Goal: Task Accomplishment & Management: Complete application form

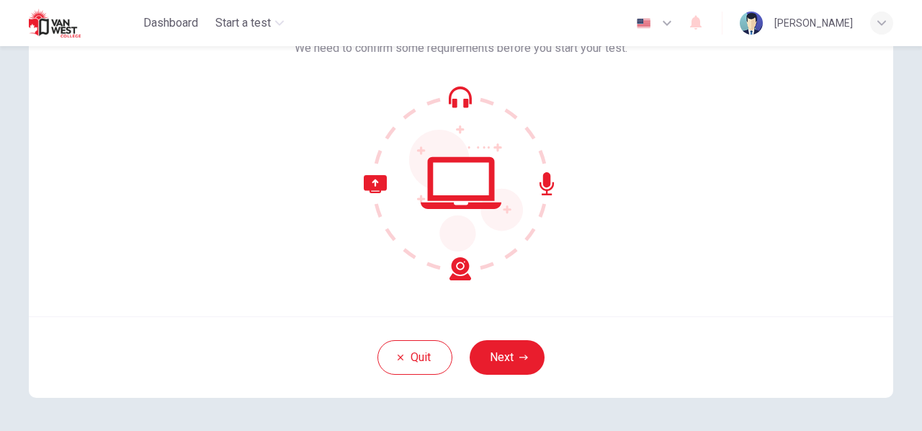
scroll to position [117, 0]
click at [497, 357] on button "Next" at bounding box center [506, 356] width 75 height 35
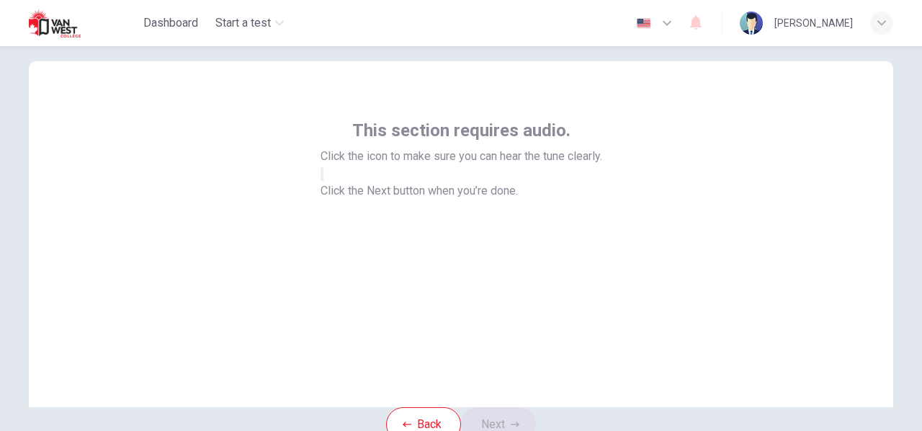
scroll to position [27, 0]
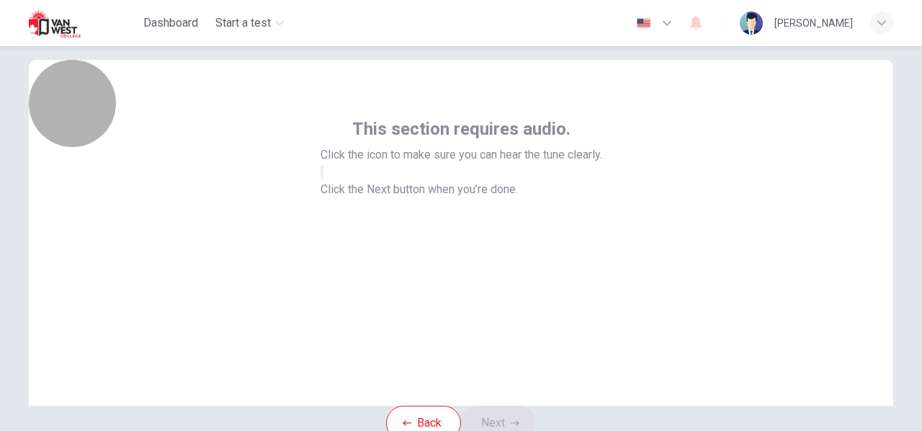
click at [323, 179] on button "button" at bounding box center [321, 173] width 3 height 14
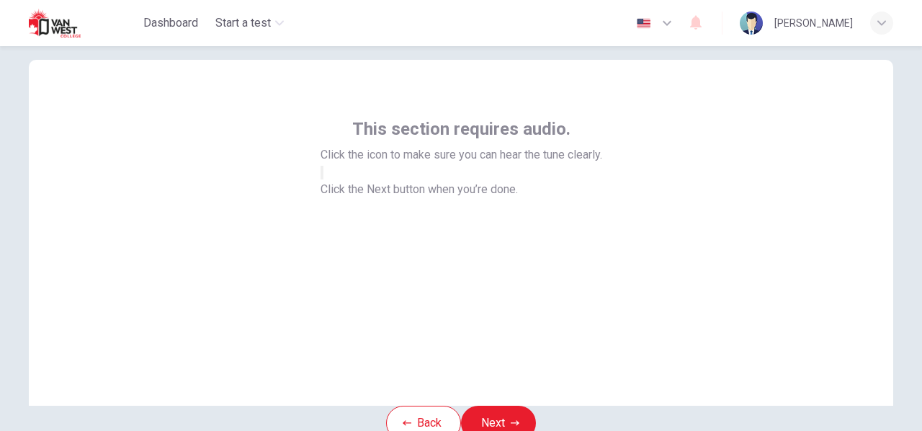
click at [600, 181] on div at bounding box center [461, 171] width 282 height 17
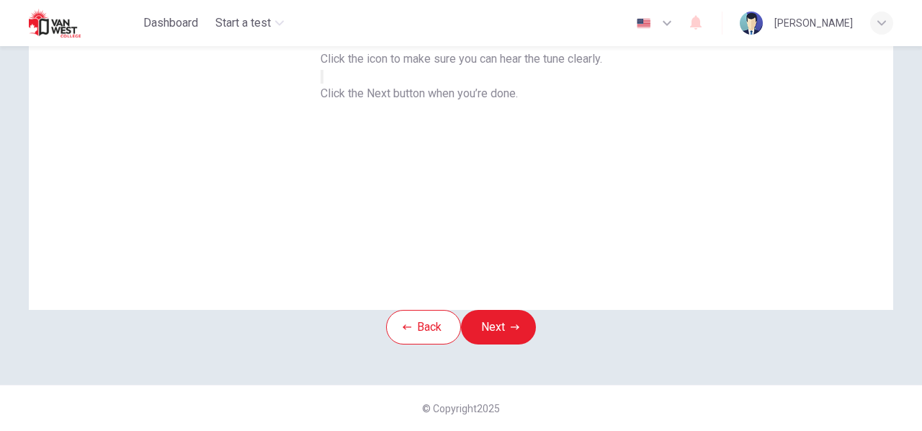
scroll to position [164, 0]
click at [509, 310] on button "Next" at bounding box center [498, 327] width 75 height 35
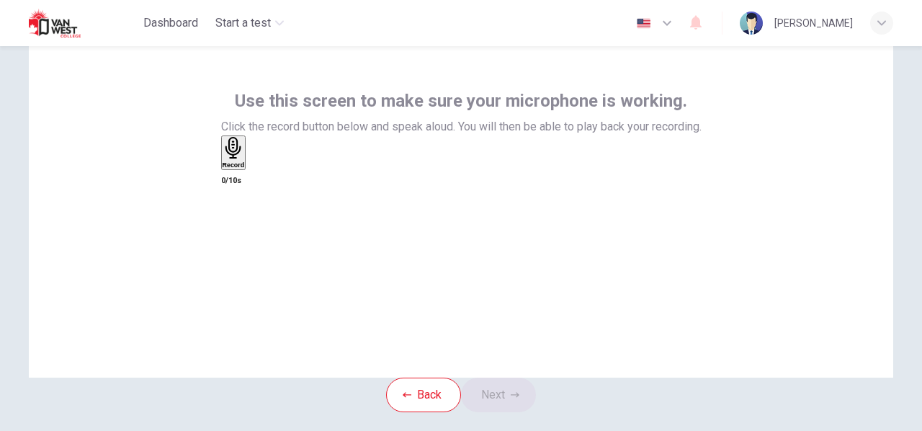
scroll to position [55, 0]
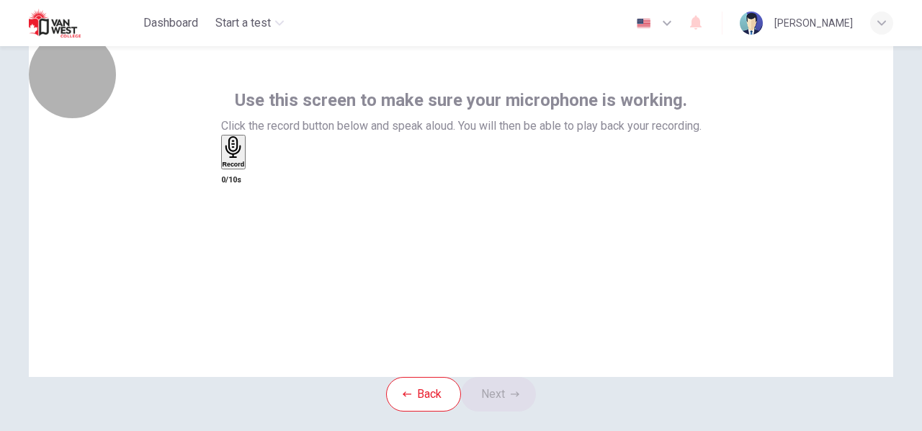
click at [245, 168] on div "Record" at bounding box center [233, 152] width 22 height 32
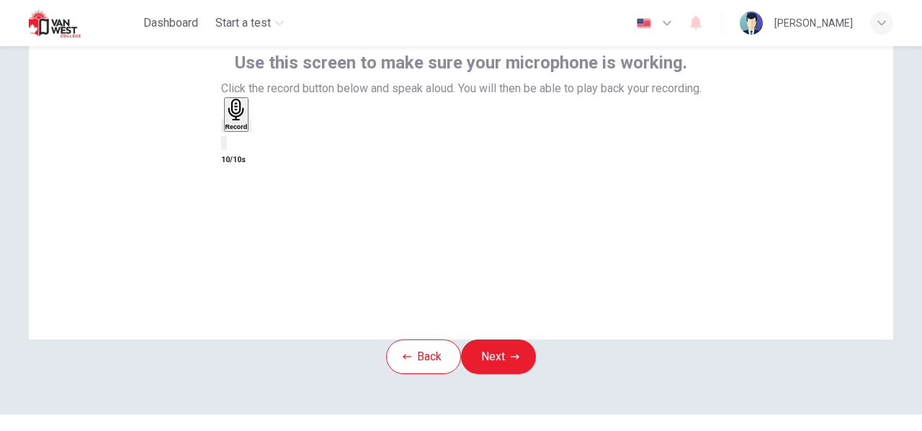
scroll to position [94, 0]
click at [513, 373] on button "Next" at bounding box center [498, 355] width 75 height 35
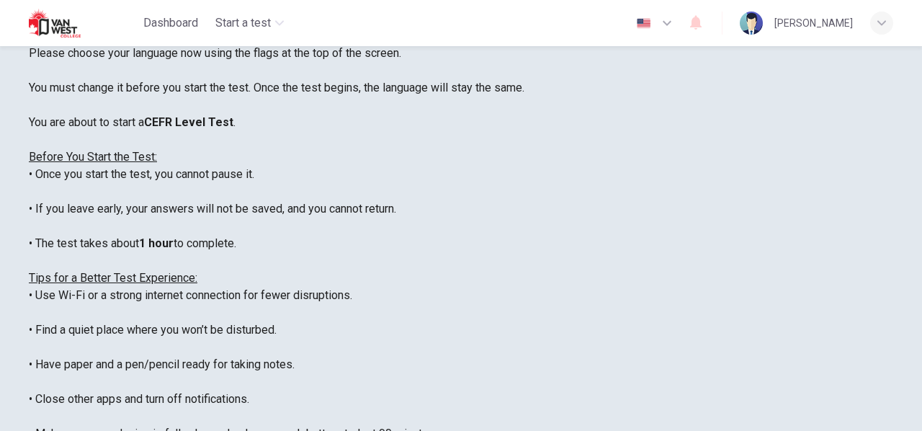
scroll to position [31, 0]
drag, startPoint x: 827, startPoint y: 5, endPoint x: 631, endPoint y: 64, distance: 204.5
click at [631, 64] on div "Disclaimer: ****IMPORTANT: You cannot change the language during the test.**** …" at bounding box center [461, 261] width 864 height 536
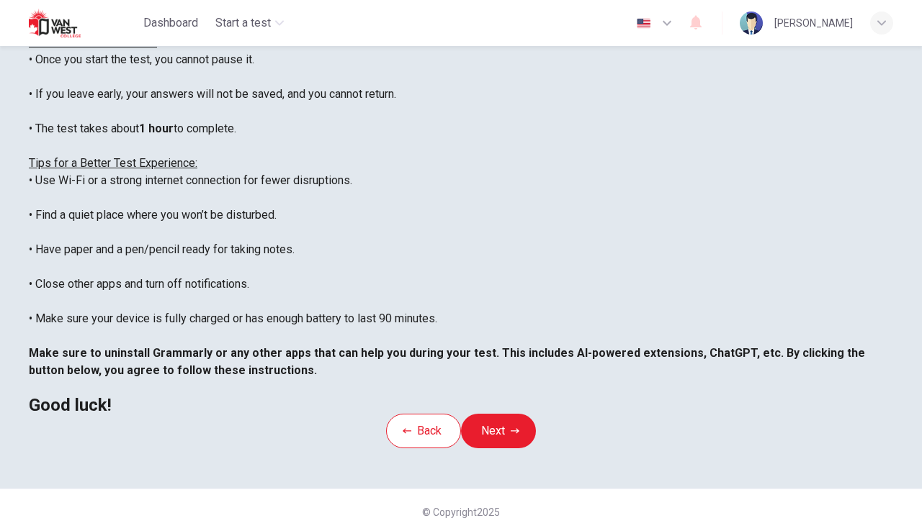
scroll to position [210, 0]
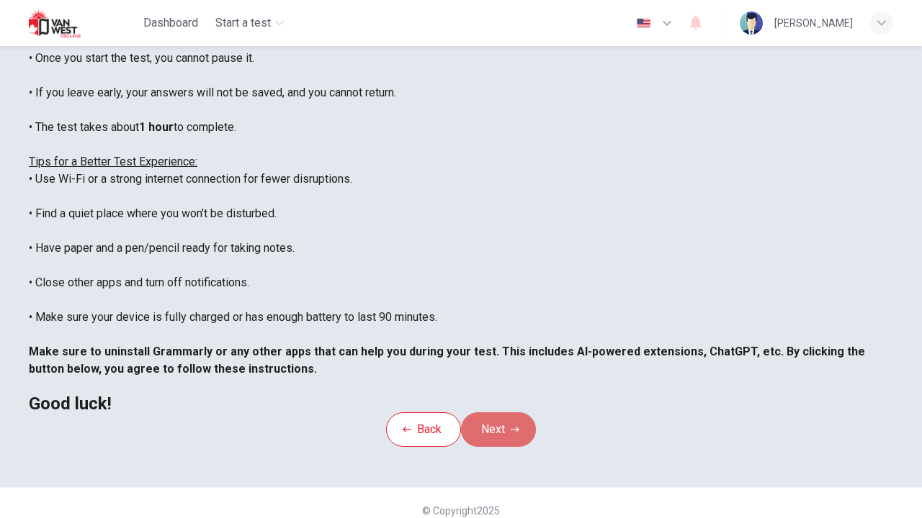
click at [515, 430] on icon "button" at bounding box center [514, 429] width 9 height 9
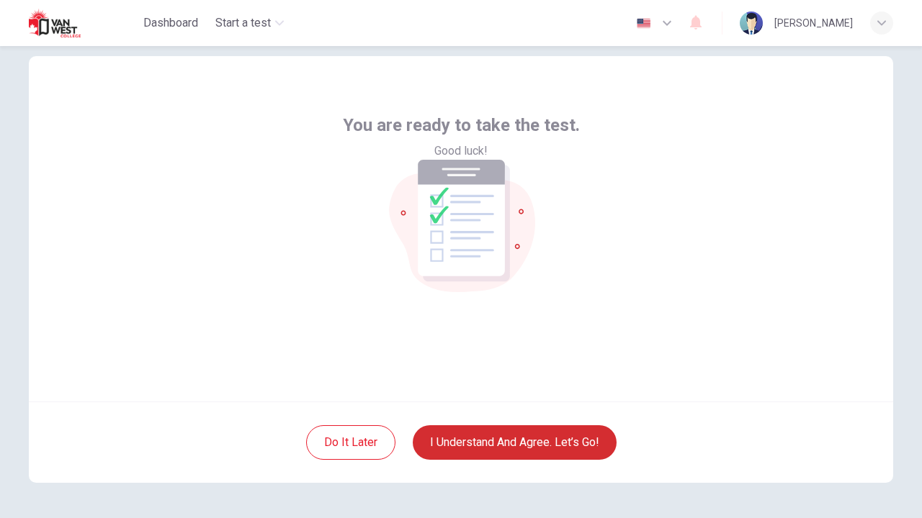
scroll to position [81, 0]
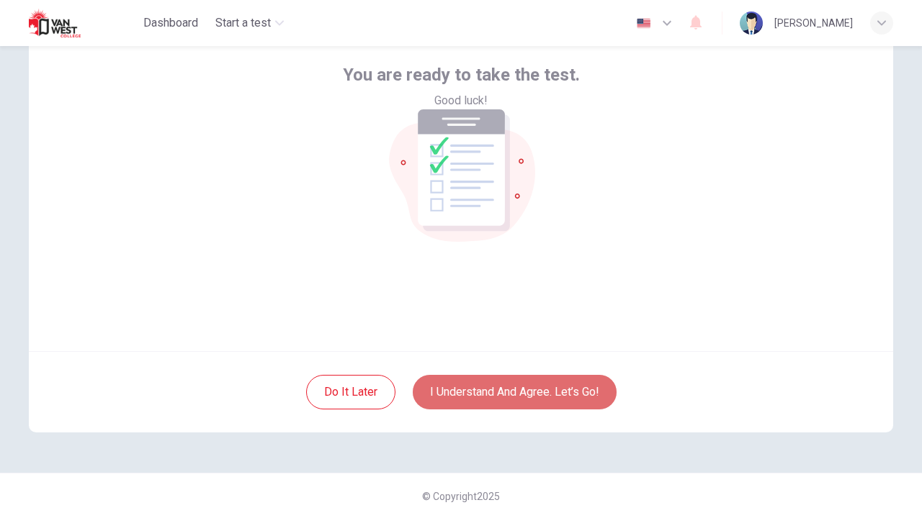
click at [515, 396] on button "I understand and agree. Let’s go!" at bounding box center [515, 392] width 204 height 35
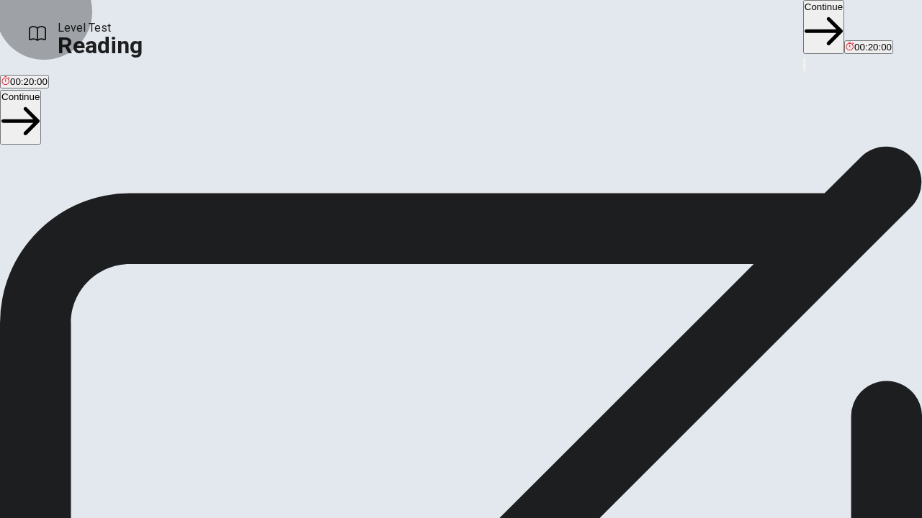
click at [803, 22] on button "Continue" at bounding box center [823, 27] width 41 height 54
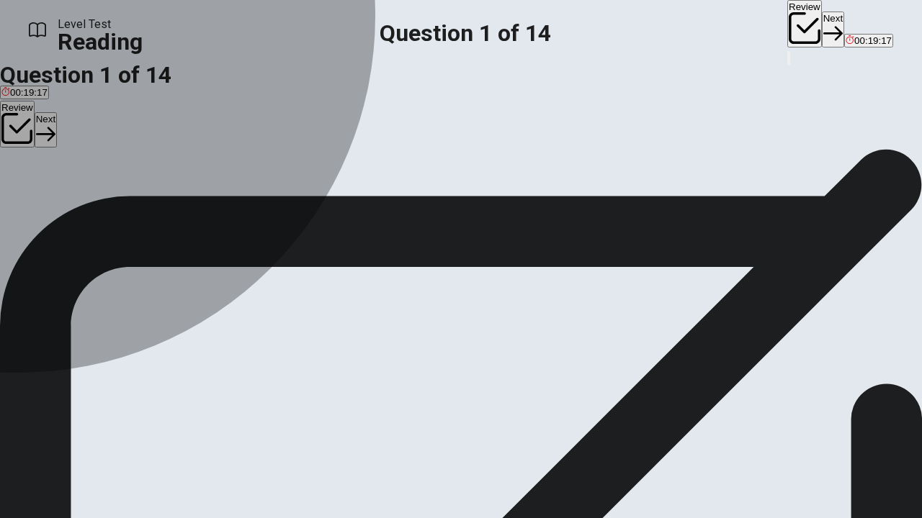
click at [127, 196] on div "B" at bounding box center [201, 190] width 148 height 11
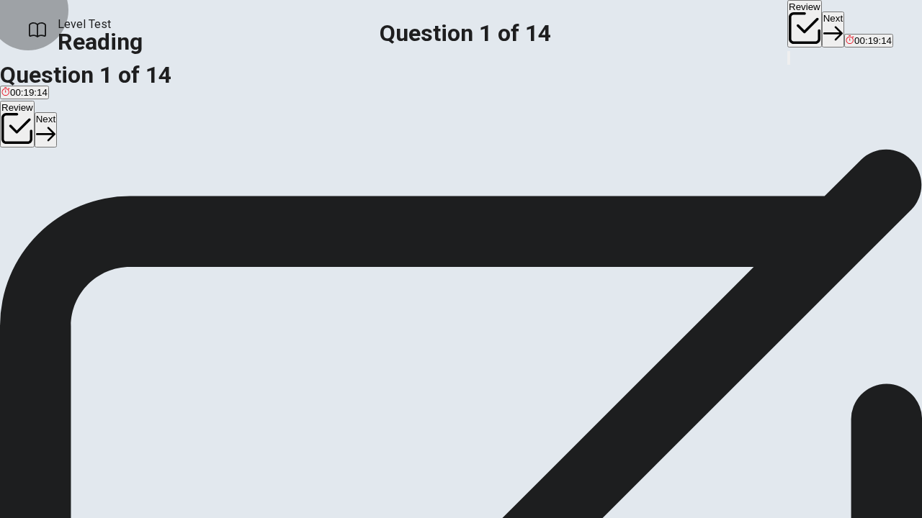
click at [821, 20] on button "Next" at bounding box center [832, 29] width 22 height 35
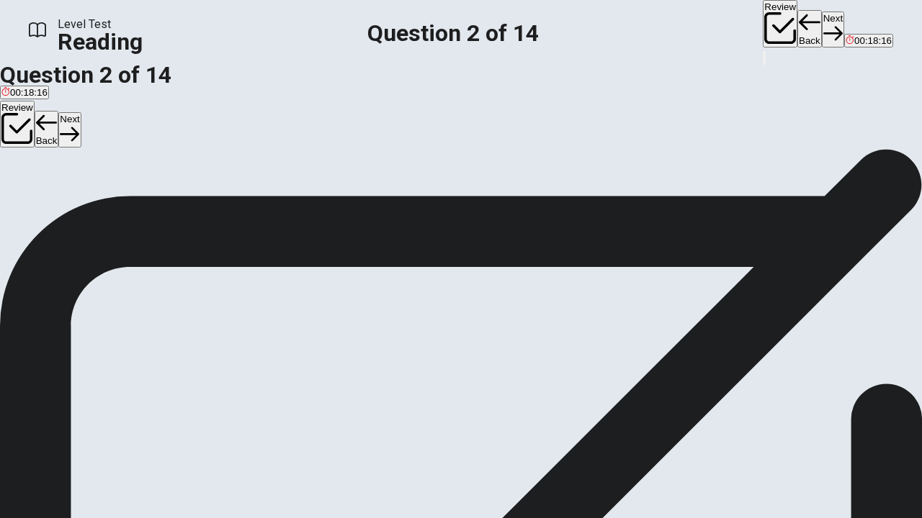
scroll to position [138, 0]
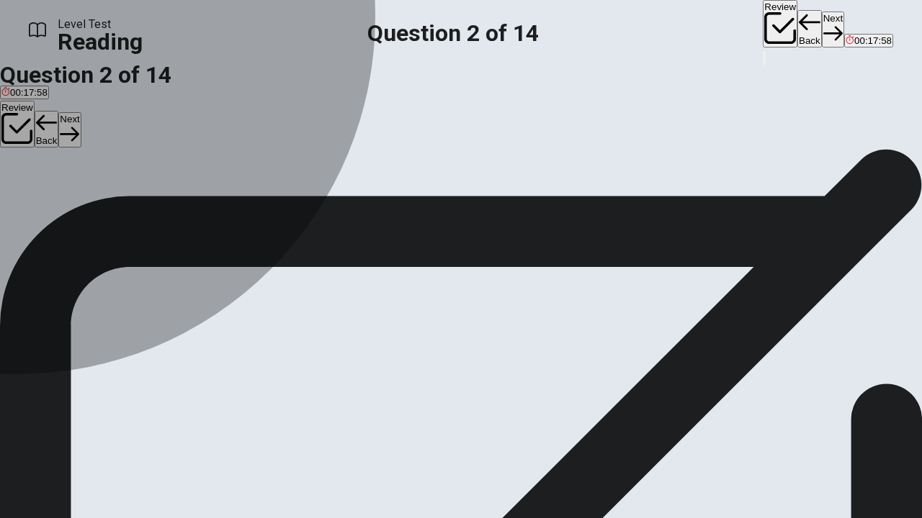
click at [248, 196] on div "C" at bounding box center [322, 190] width 148 height 11
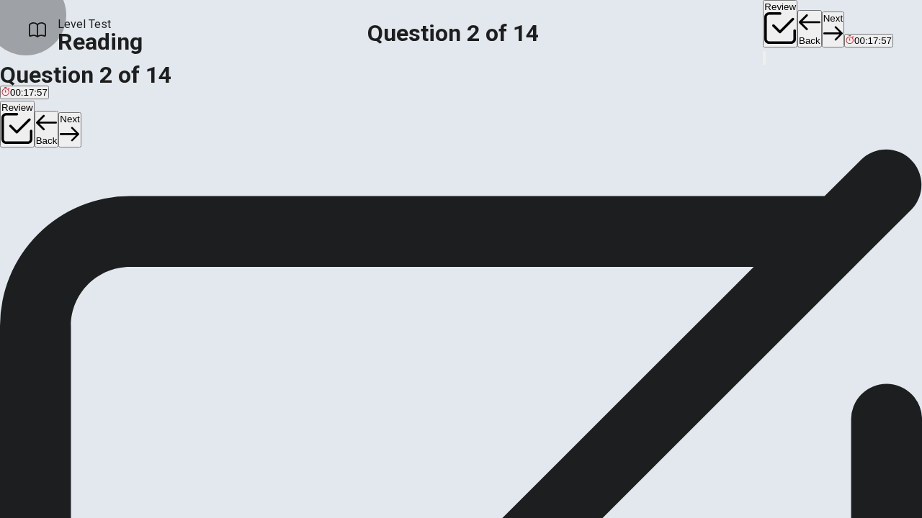
click at [821, 25] on button "Next" at bounding box center [832, 29] width 22 height 35
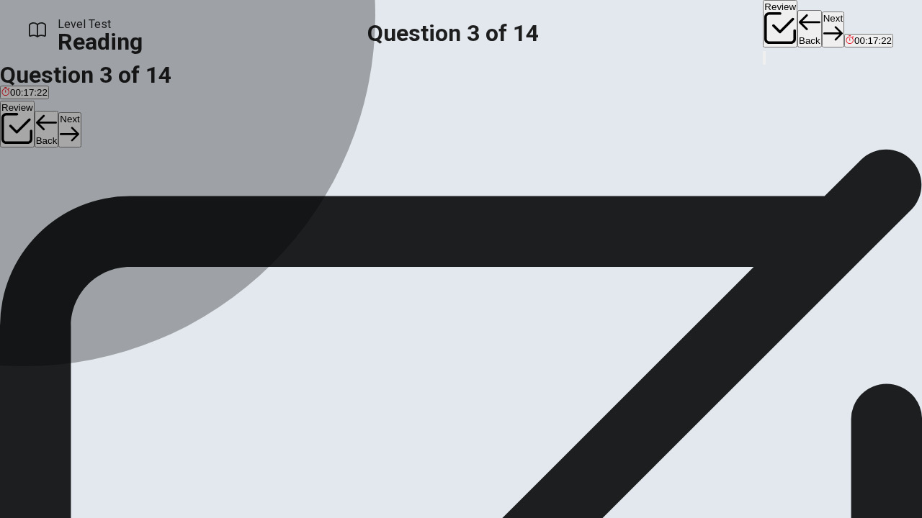
click at [105, 196] on div "C" at bounding box center [154, 190] width 99 height 11
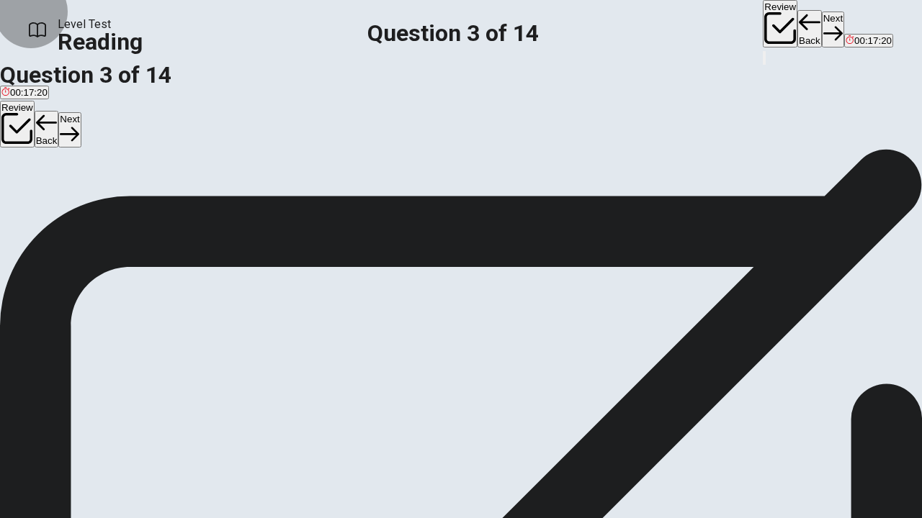
click at [821, 22] on button "Next" at bounding box center [832, 29] width 22 height 35
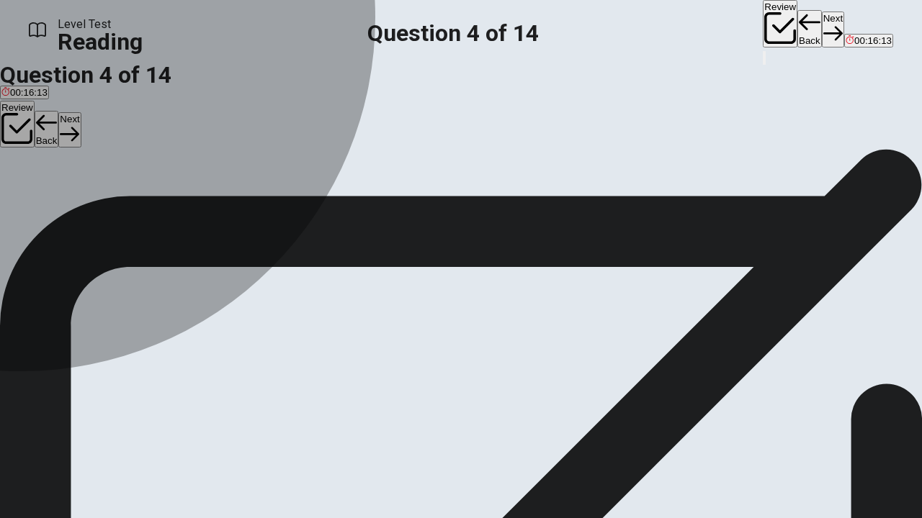
click at [159, 143] on div "B" at bounding box center [261, 137] width 204 height 11
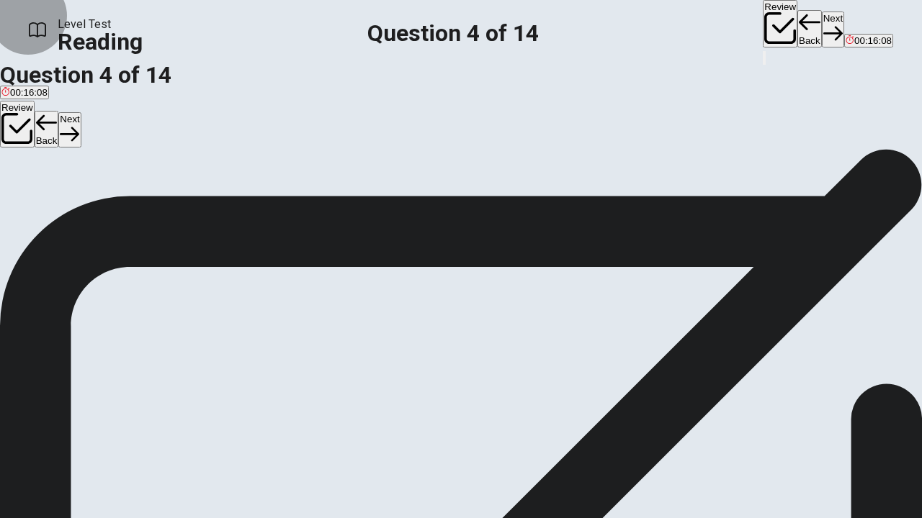
click at [821, 26] on button "Next" at bounding box center [832, 29] width 22 height 35
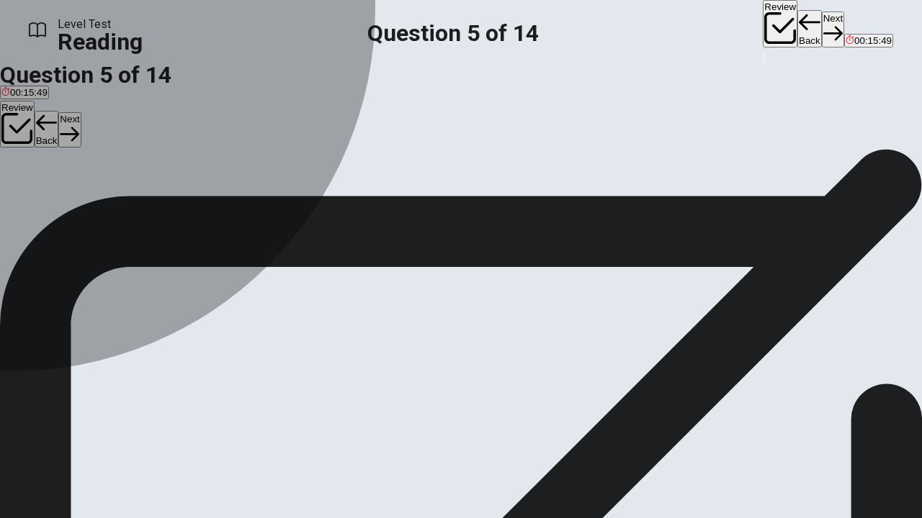
click at [181, 181] on div "B" at bounding box center [299, 175] width 237 height 11
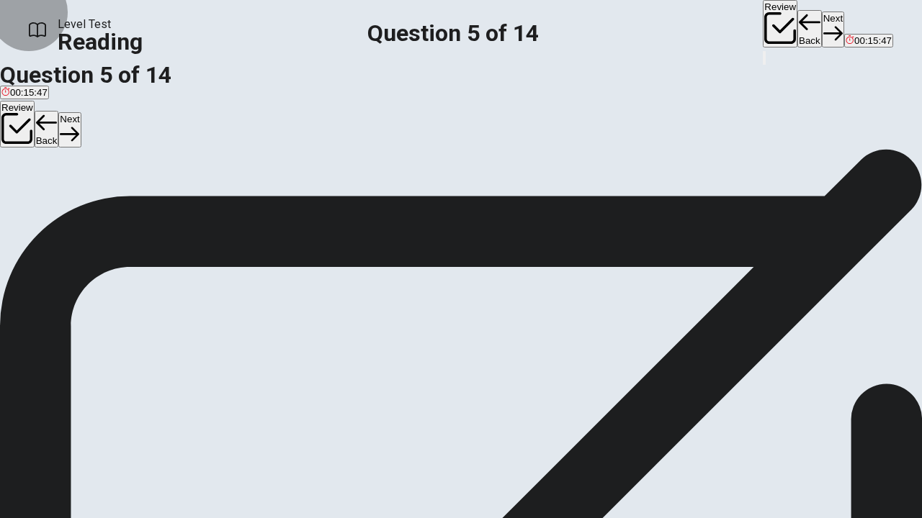
click at [821, 22] on button "Next" at bounding box center [832, 29] width 22 height 35
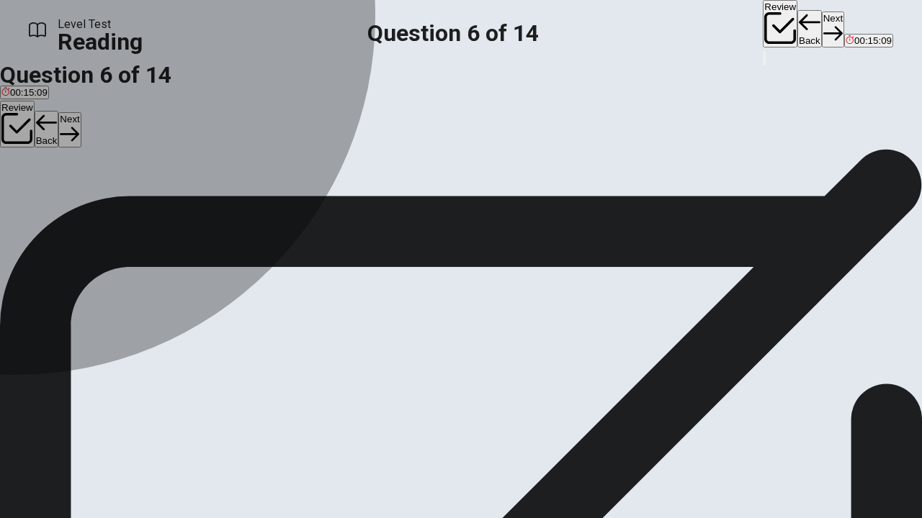
click at [376, 142] on div "D" at bounding box center [442, 136] width 132 height 11
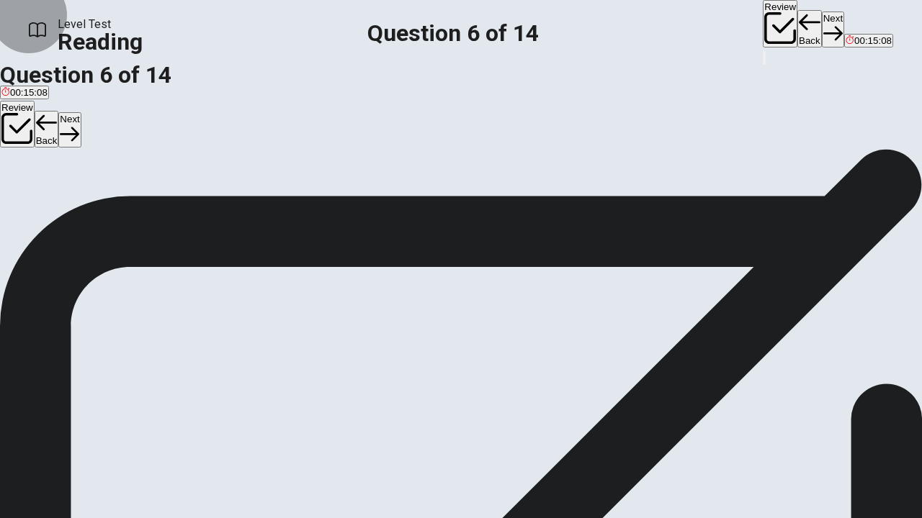
click at [821, 25] on button "Next" at bounding box center [832, 29] width 22 height 35
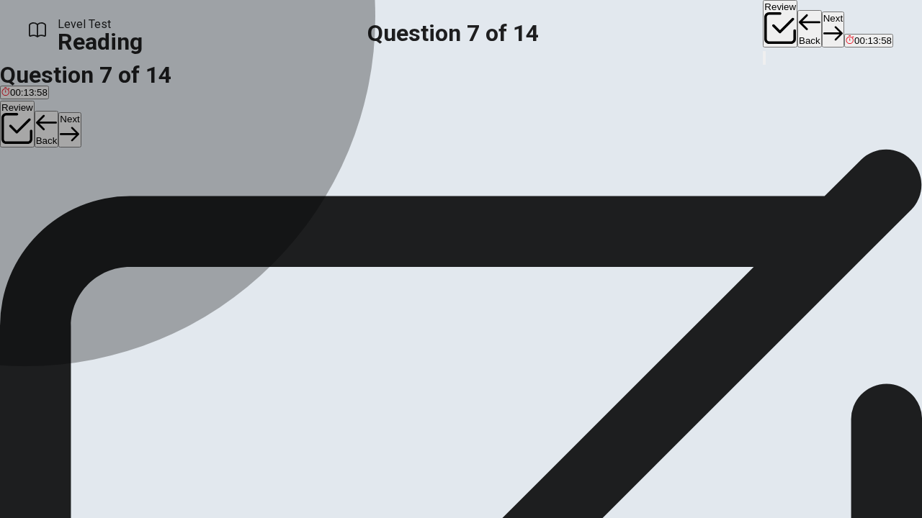
click at [369, 112] on div "C" at bounding box center [462, 107] width 186 height 11
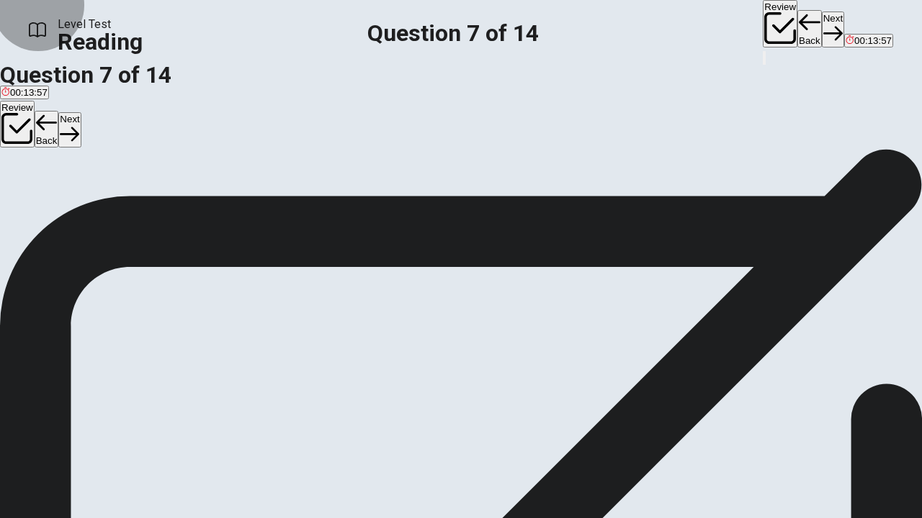
click at [821, 15] on button "Next" at bounding box center [832, 29] width 22 height 35
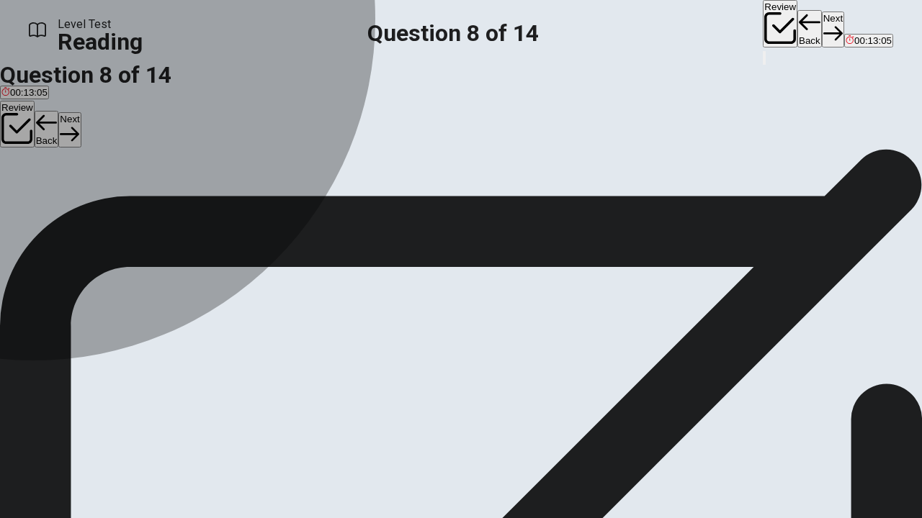
click at [88, 153] on button "A They will likely continue to be important in fashion trends" at bounding box center [121, 141] width 243 height 24
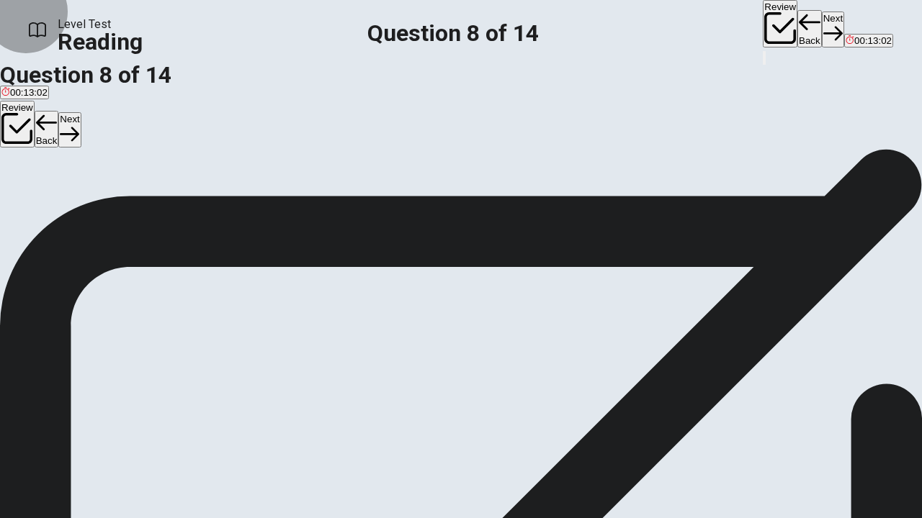
click at [821, 22] on button "Next" at bounding box center [832, 29] width 22 height 35
click at [132, 114] on div "C" at bounding box center [223, 109] width 183 height 11
click at [821, 30] on button "Next" at bounding box center [832, 29] width 22 height 35
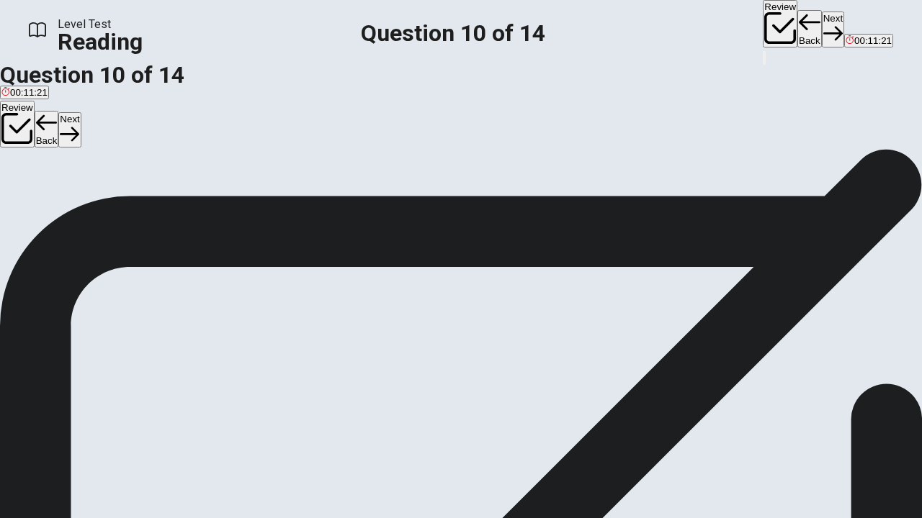
click at [395, 114] on div "C" at bounding box center [538, 109] width 287 height 11
click at [821, 23] on button "Next" at bounding box center [832, 29] width 22 height 35
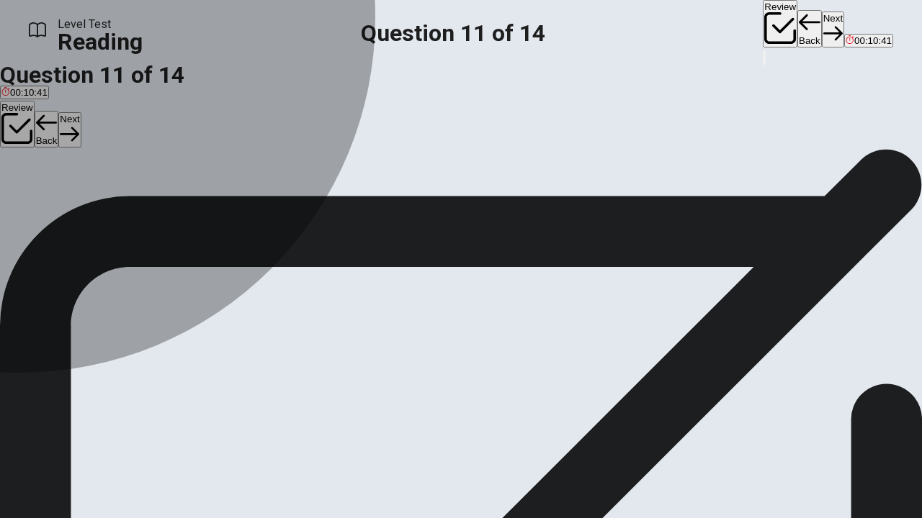
click at [86, 107] on div "C" at bounding box center [125, 101] width 78 height 11
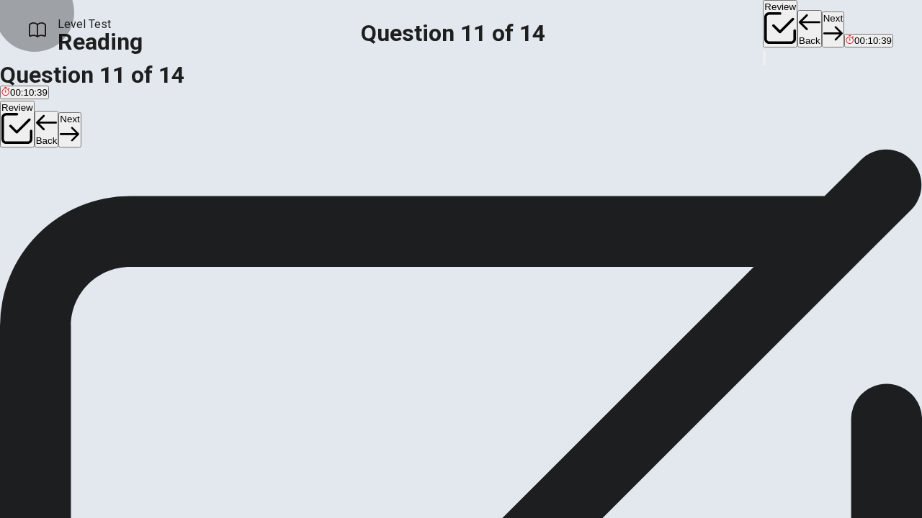
click at [821, 22] on button "Next" at bounding box center [832, 29] width 22 height 35
click at [503, 387] on input at bounding box center [440, 394] width 125 height 14
click at [823, 24] on icon "button" at bounding box center [832, 33] width 19 height 19
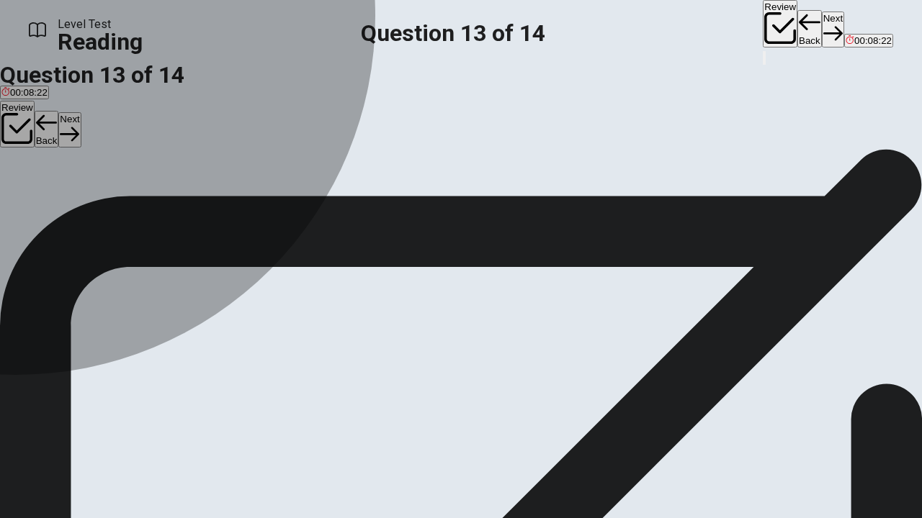
click at [333, 121] on div "C" at bounding box center [409, 115] width 153 height 11
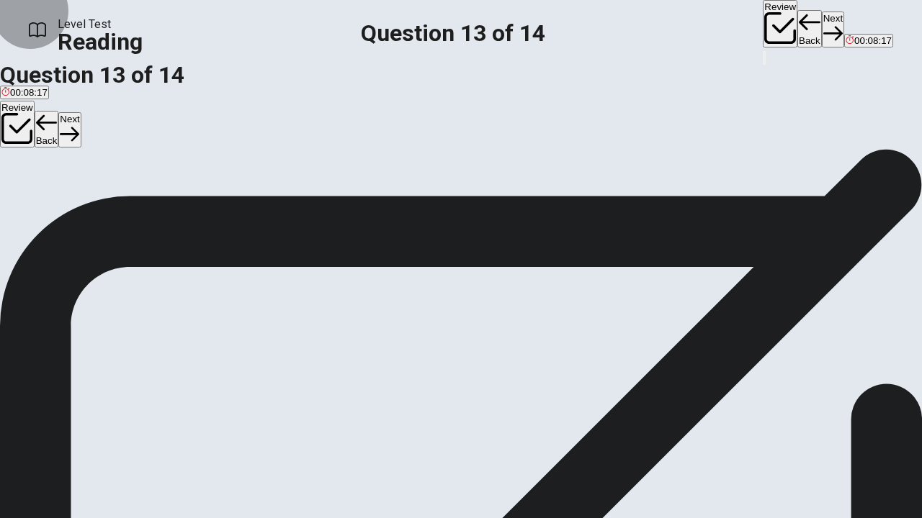
click at [821, 21] on button "Next" at bounding box center [832, 29] width 22 height 35
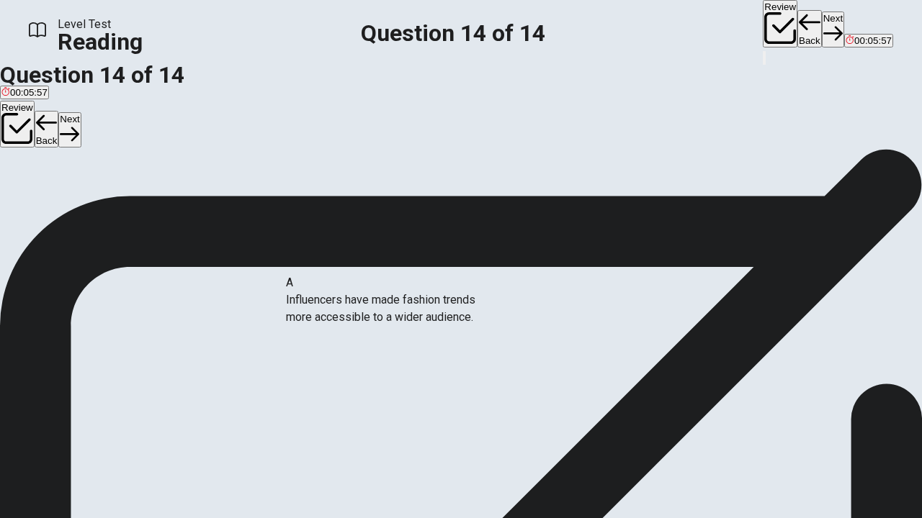
drag, startPoint x: 165, startPoint y: 311, endPoint x: 405, endPoint y: 322, distance: 240.0
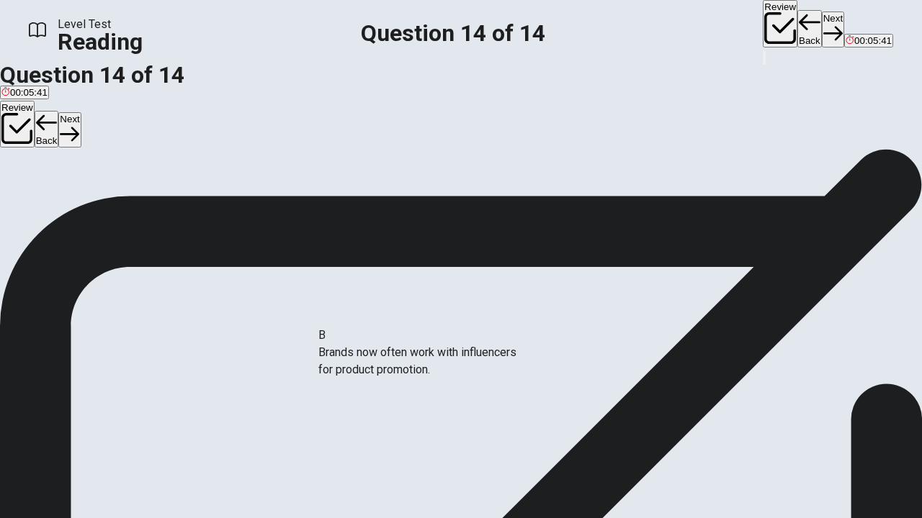
drag, startPoint x: 180, startPoint y: 307, endPoint x: 451, endPoint y: 370, distance: 278.0
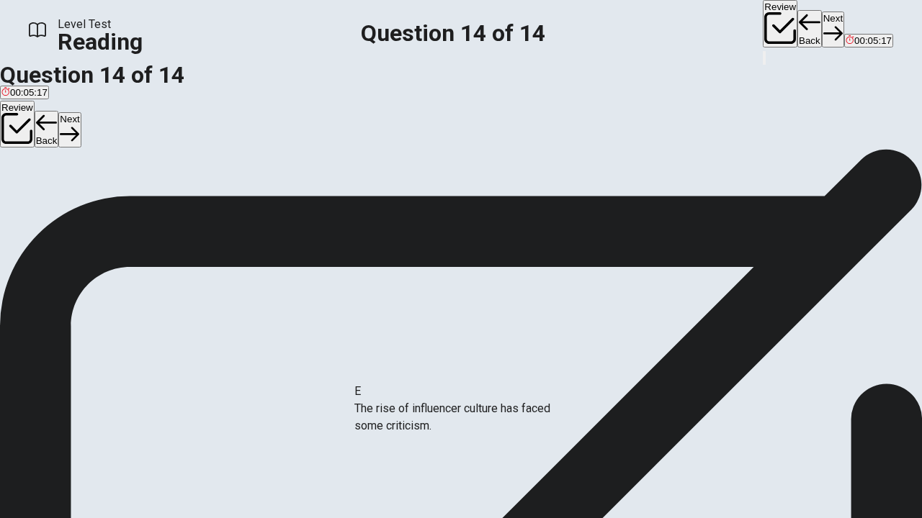
drag, startPoint x: 176, startPoint y: 382, endPoint x: 493, endPoint y: 428, distance: 320.0
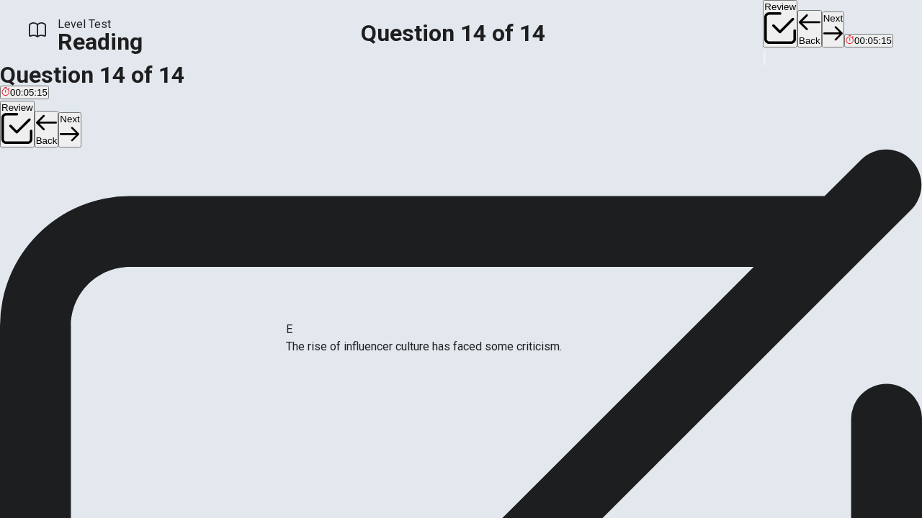
drag, startPoint x: 386, startPoint y: 420, endPoint x: 369, endPoint y: 321, distance: 100.8
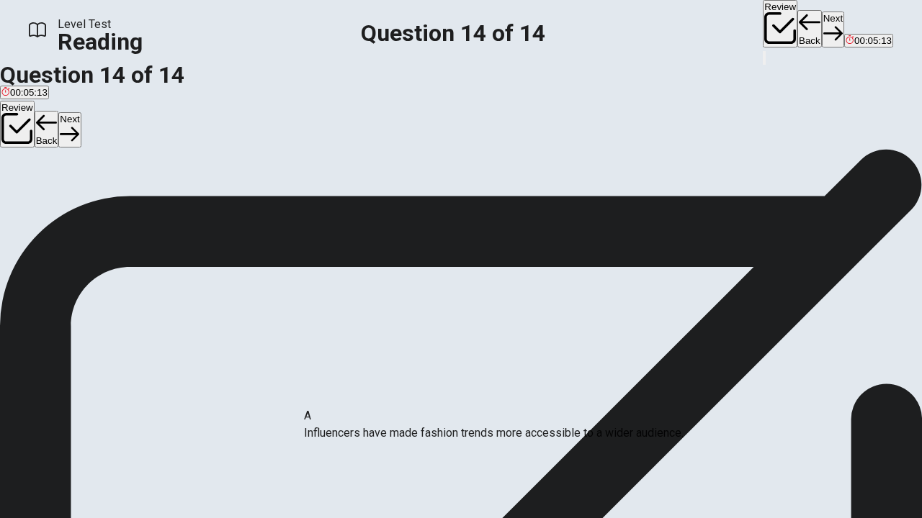
drag, startPoint x: 356, startPoint y: 301, endPoint x: 362, endPoint y: 435, distance: 134.0
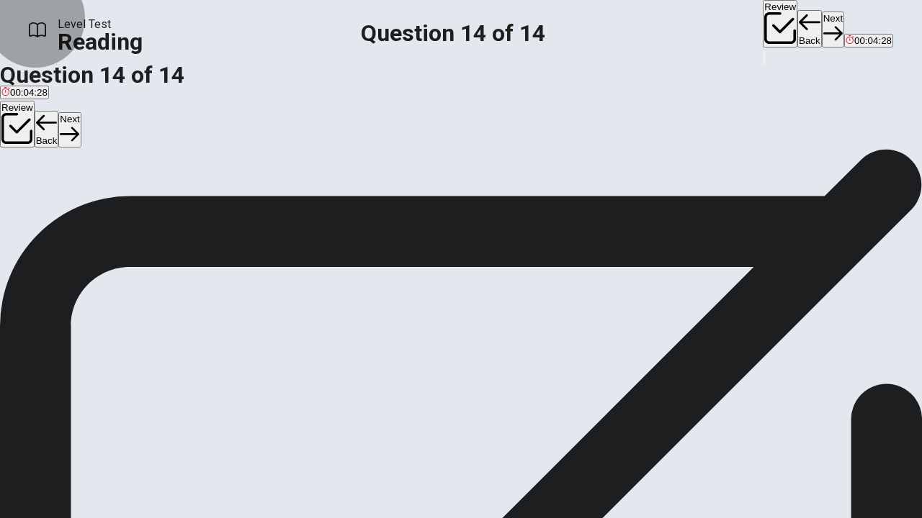
click at [44, 120] on button "View Text" at bounding box center [22, 148] width 44 height 57
click at [65, 166] on button "View Question" at bounding box center [32, 205] width 65 height 78
drag, startPoint x: 317, startPoint y: 331, endPoint x: 320, endPoint y: 235, distance: 95.8
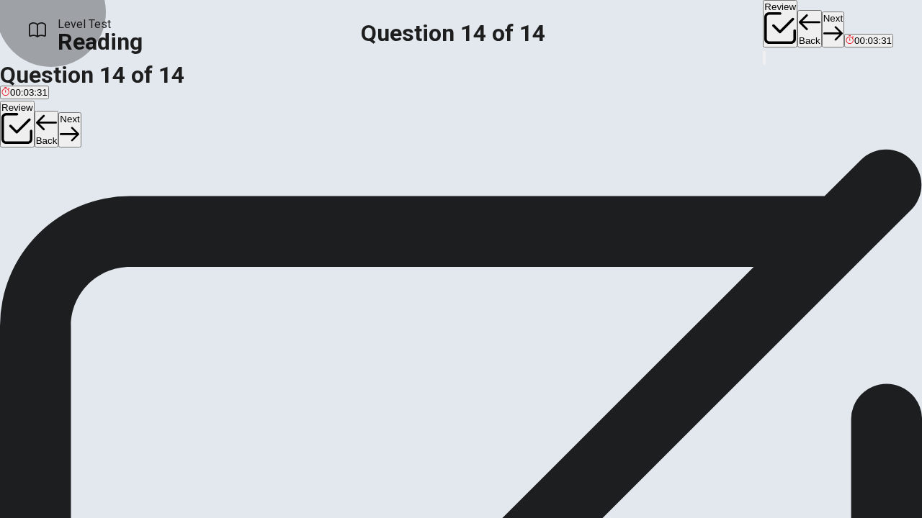
click at [762, 22] on button "Review" at bounding box center [779, 24] width 35 height 48
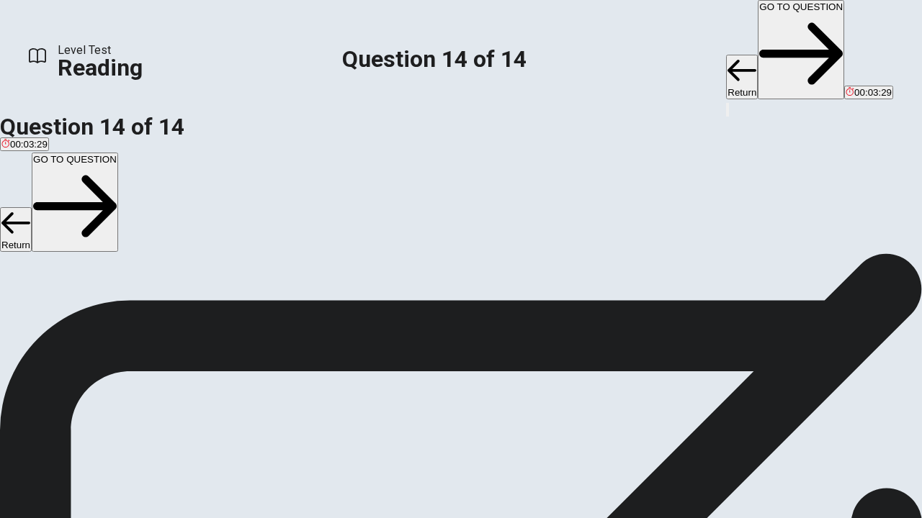
scroll to position [174, 0]
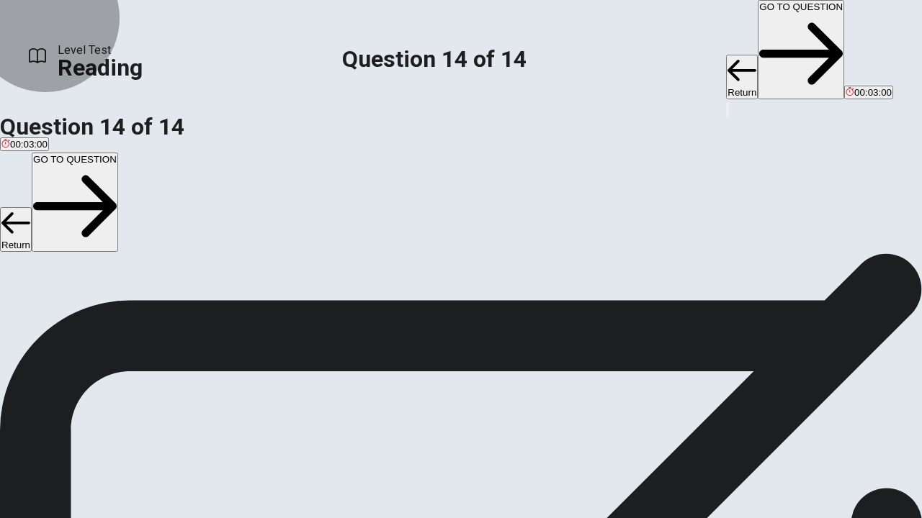
click at [757, 28] on button "GO TO QUESTION" at bounding box center [800, 49] width 86 height 99
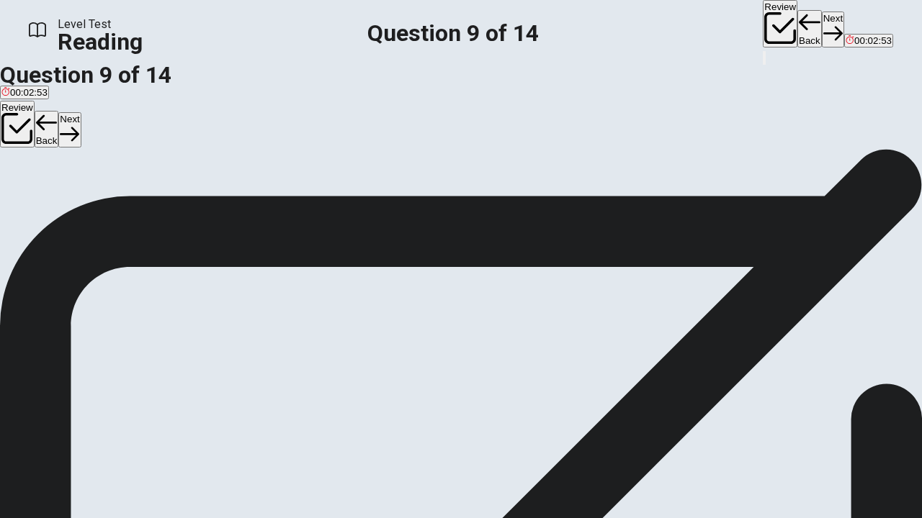
scroll to position [155, 0]
click at [821, 24] on button "Next" at bounding box center [832, 29] width 22 height 35
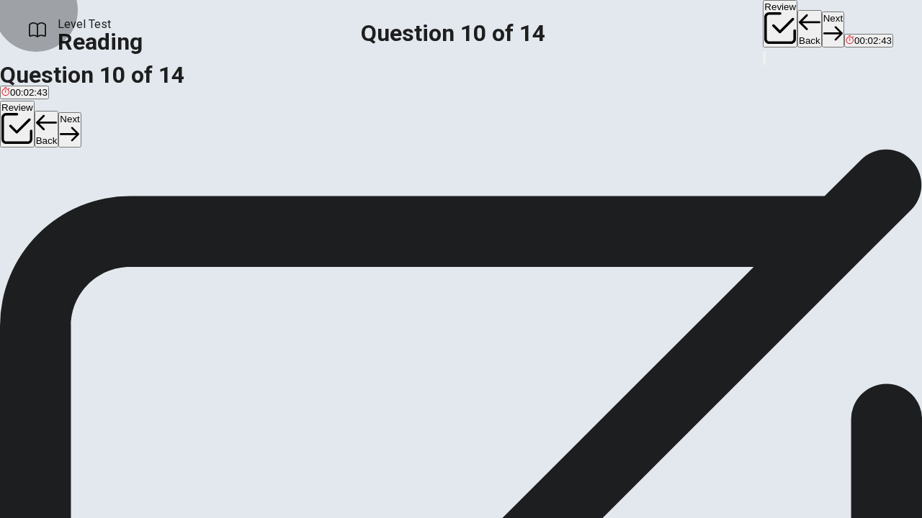
click at [821, 20] on button "Next" at bounding box center [832, 29] width 22 height 35
click at [821, 26] on button "Next" at bounding box center [832, 29] width 22 height 35
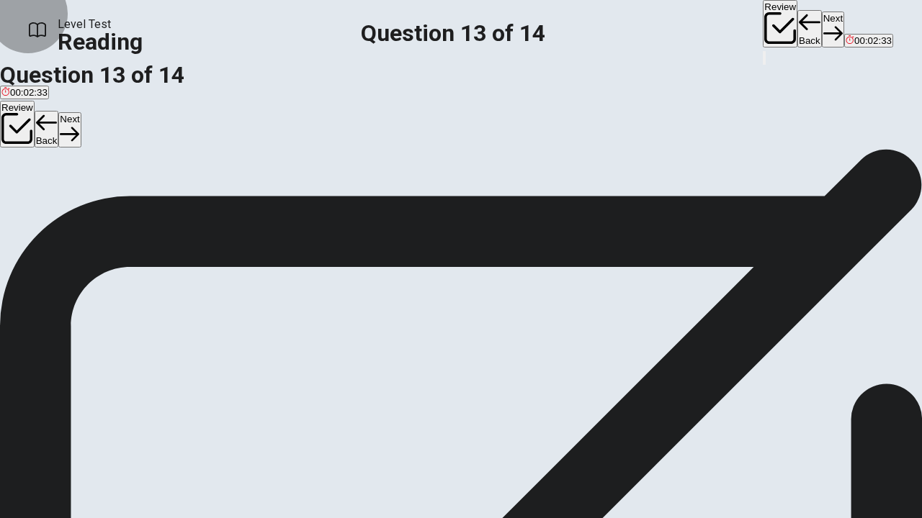
click at [797, 24] on button "Back" at bounding box center [809, 28] width 24 height 37
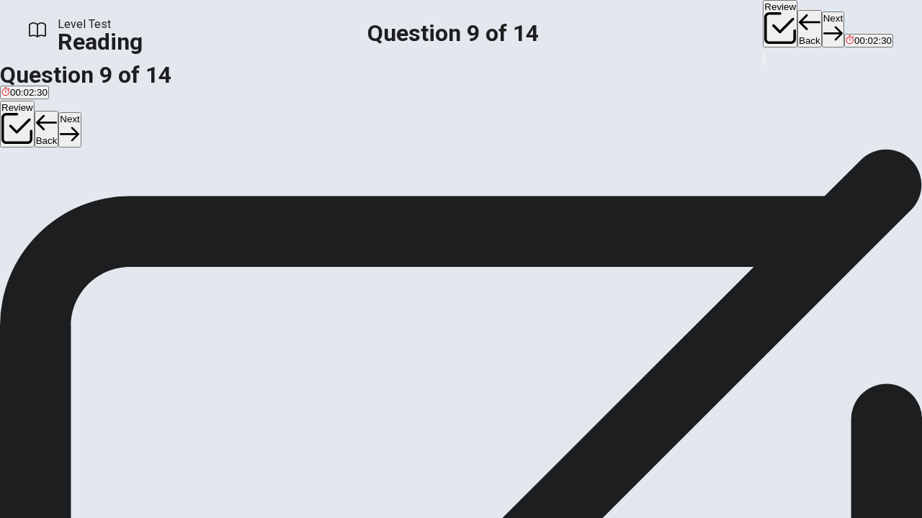
scroll to position [257, 0]
click at [797, 24] on button "Back" at bounding box center [809, 28] width 24 height 37
click at [798, 26] on icon "button" at bounding box center [809, 23] width 22 height 22
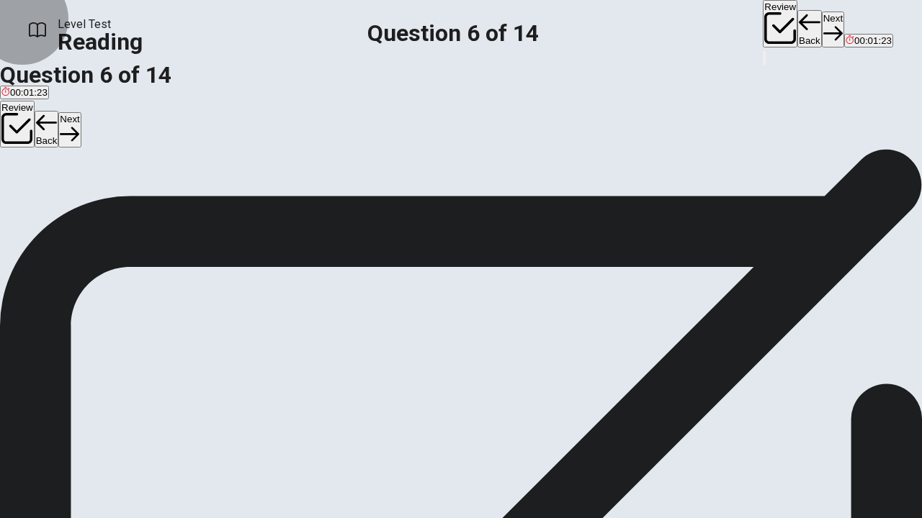
click at [797, 29] on button "Back" at bounding box center [809, 28] width 24 height 37
click at [797, 20] on button "Back" at bounding box center [809, 28] width 24 height 37
click at [821, 20] on button "Next" at bounding box center [832, 29] width 22 height 35
click at [762, 20] on div "Review Back Next 00:01:11" at bounding box center [827, 24] width 130 height 49
click at [821, 28] on button "Next" at bounding box center [832, 29] width 22 height 35
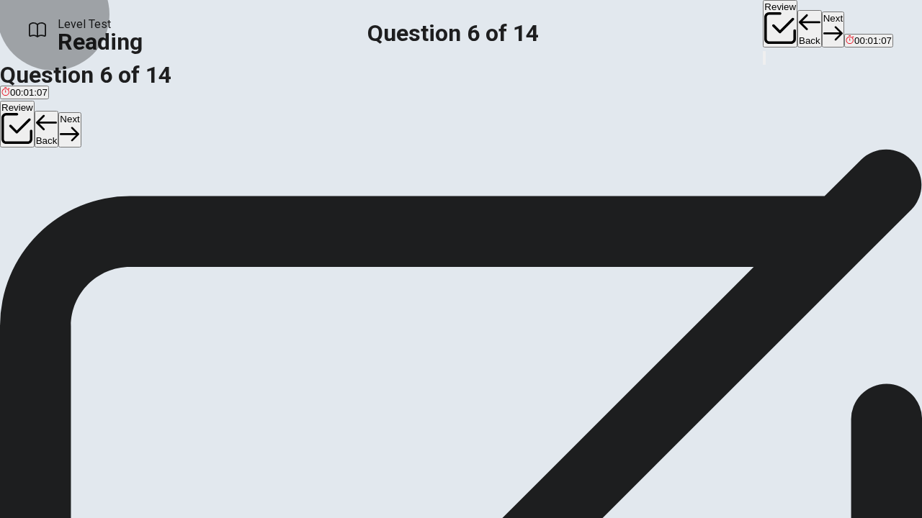
click at [764, 24] on icon "button" at bounding box center [780, 28] width 32 height 32
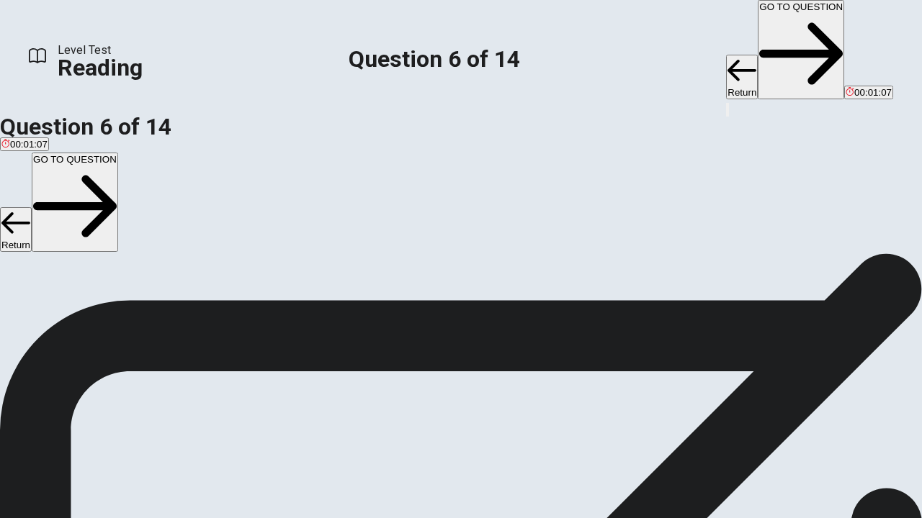
scroll to position [174, 0]
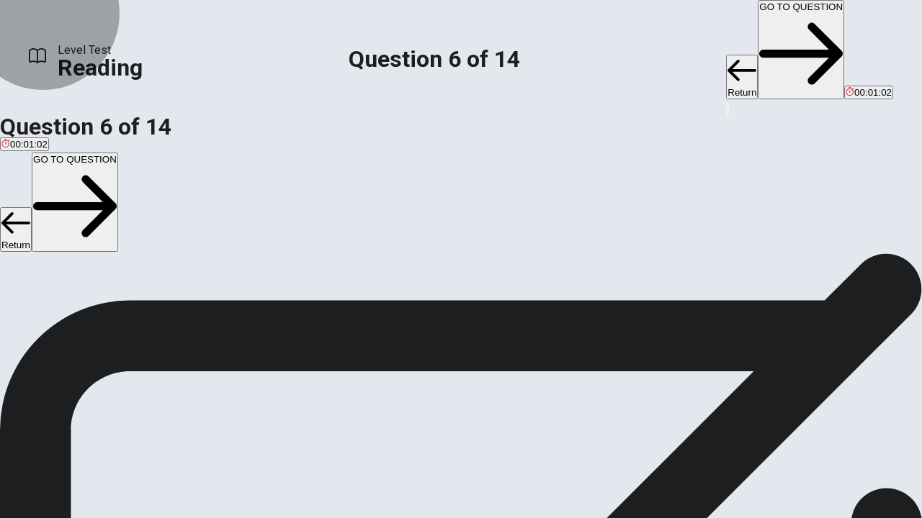
click at [757, 23] on button "GO TO QUESTION" at bounding box center [800, 49] width 86 height 99
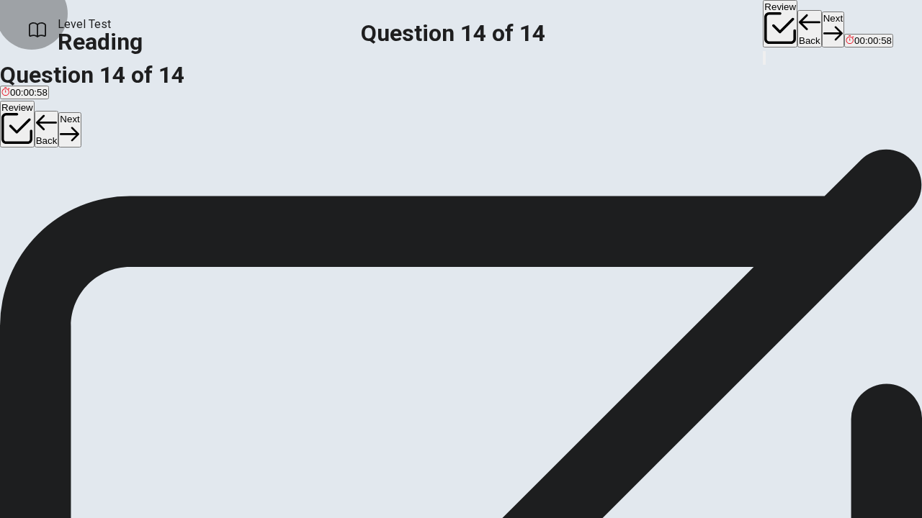
click at [821, 24] on button "Next" at bounding box center [832, 29] width 22 height 35
click at [305, 391] on input "You must click this to continue" at bounding box center [461, 259] width 922 height 518
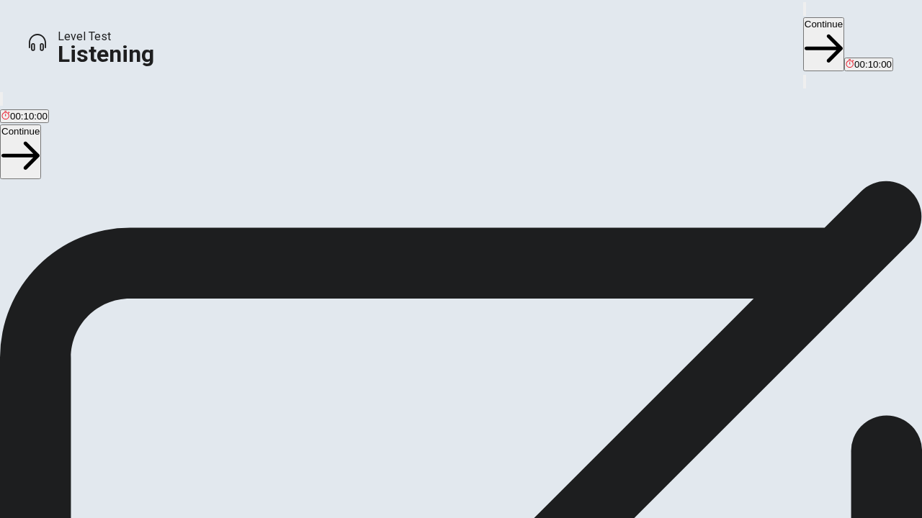
scroll to position [0, 0]
click at [804, 27] on icon "button" at bounding box center [812, 20] width 17 height 13
click at [803, 32] on button "Continue" at bounding box center [823, 44] width 41 height 54
click at [803, 18] on button "Continue" at bounding box center [823, 44] width 41 height 54
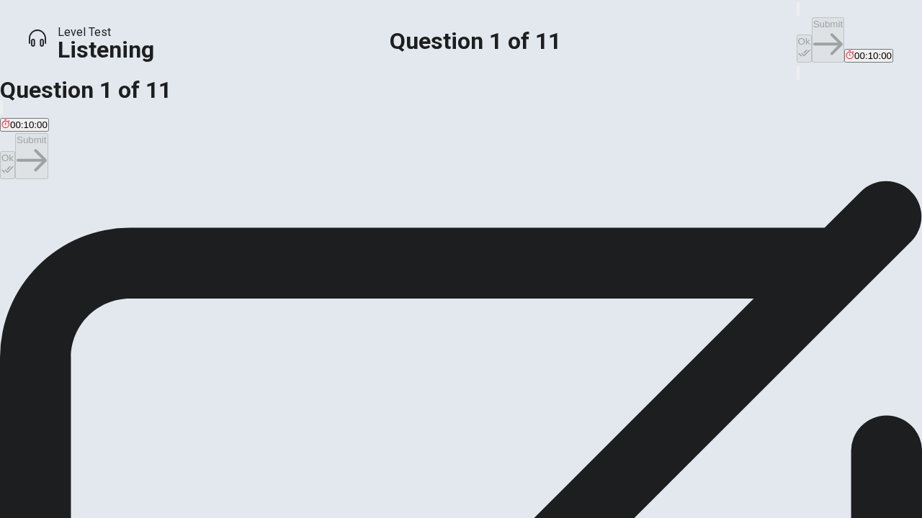
scroll to position [19, 0]
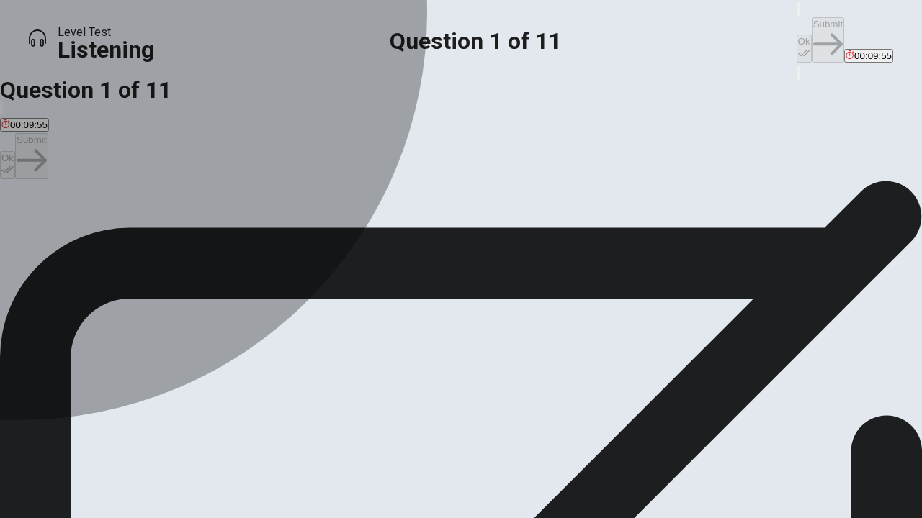
click at [71, 200] on div "A" at bounding box center [35, 202] width 69 height 11
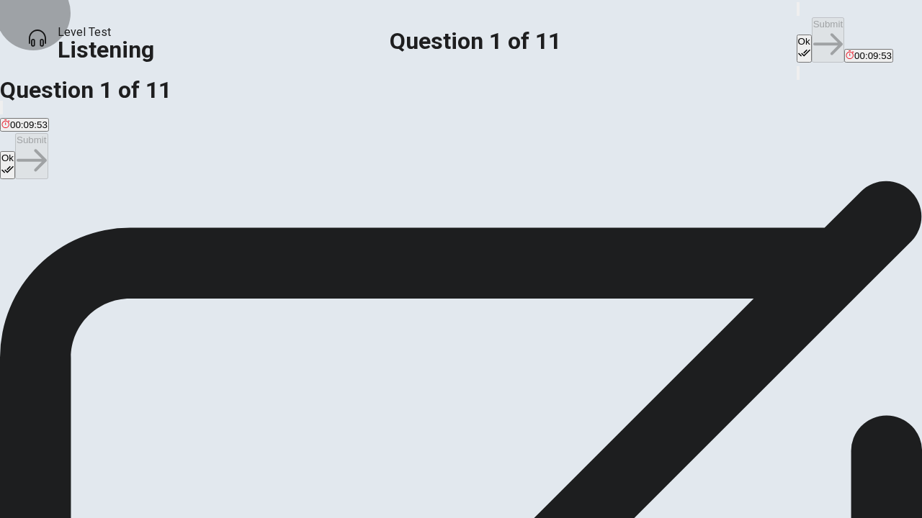
click at [798, 47] on icon "button" at bounding box center [804, 53] width 12 height 12
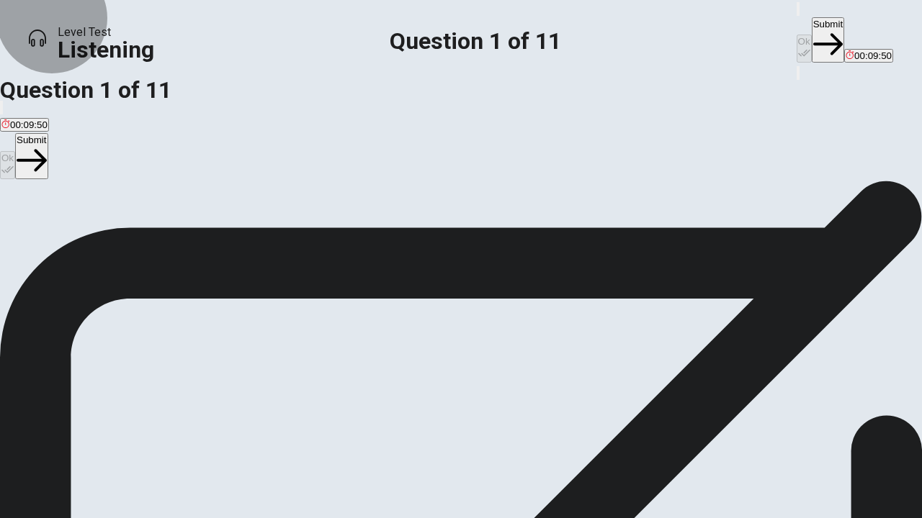
click at [811, 28] on button "Submit" at bounding box center [827, 39] width 32 height 45
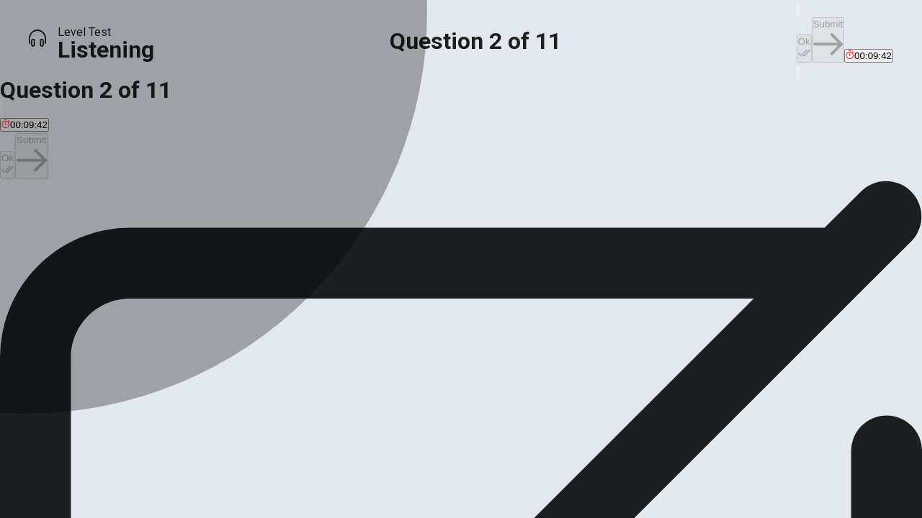
click at [167, 200] on div "A" at bounding box center [84, 202] width 166 height 11
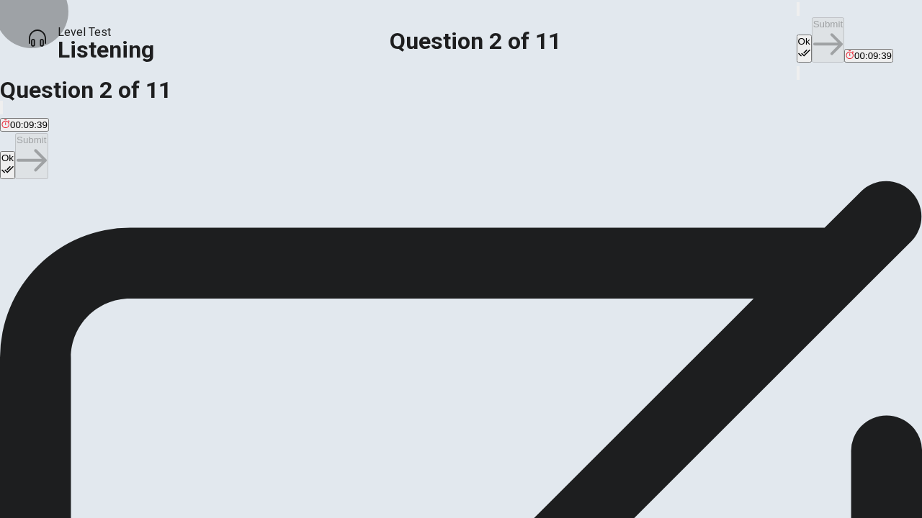
click at [798, 47] on icon "button" at bounding box center [804, 53] width 12 height 12
click at [811, 17] on button "Submit" at bounding box center [827, 39] width 32 height 45
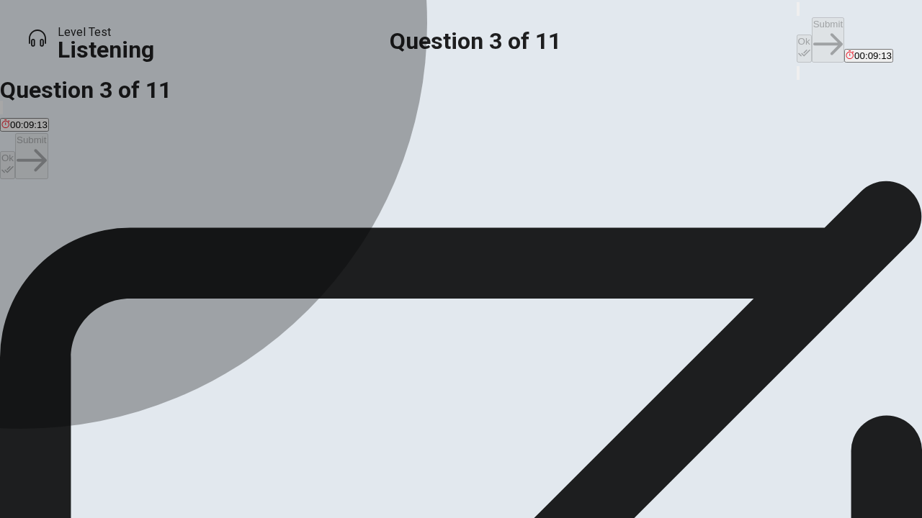
click at [266, 208] on div "B" at bounding box center [204, 202] width 151 height 11
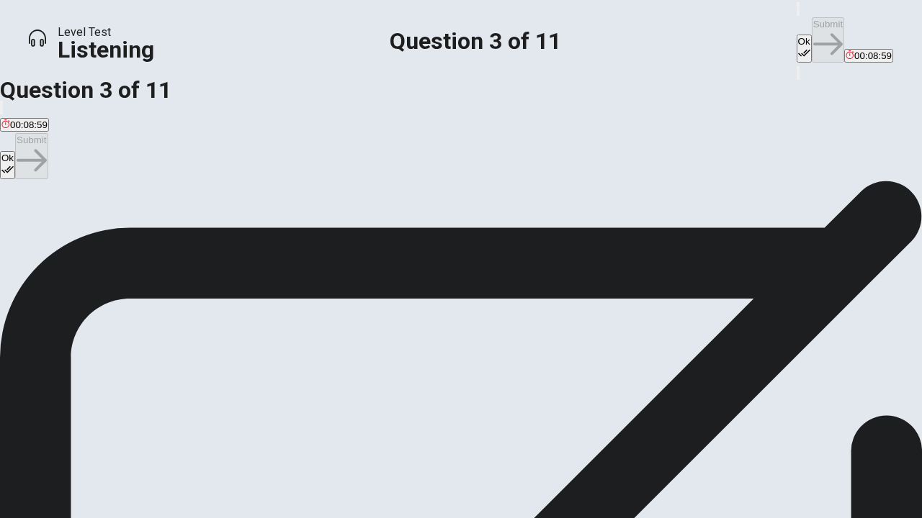
click at [796, 35] on button "Ok" at bounding box center [803, 49] width 15 height 28
click at [811, 24] on button "Submit" at bounding box center [827, 39] width 32 height 45
click at [152, 208] on span "There was something for everyone." at bounding box center [76, 213] width 150 height 11
click at [796, 35] on button "Ok" at bounding box center [803, 49] width 15 height 28
click at [811, 19] on button "Submit" at bounding box center [827, 39] width 32 height 45
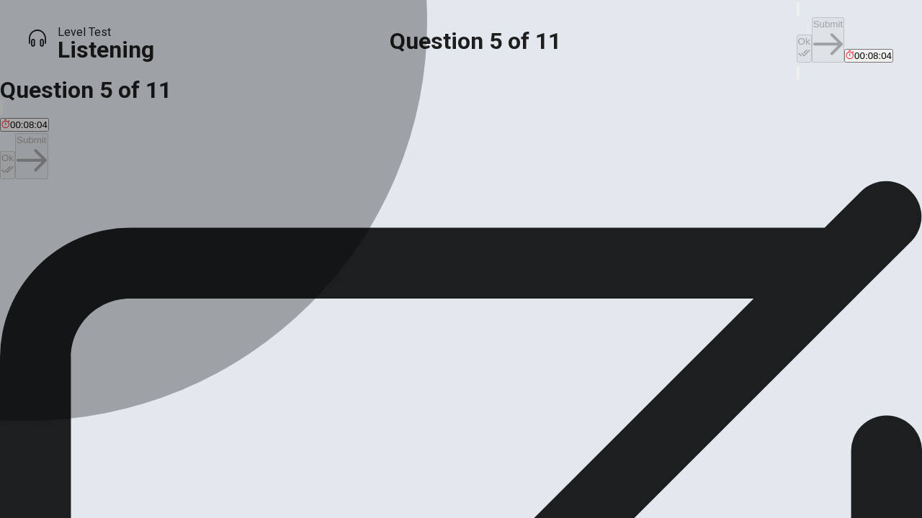
click at [122, 208] on div "B" at bounding box center [80, 202] width 81 height 11
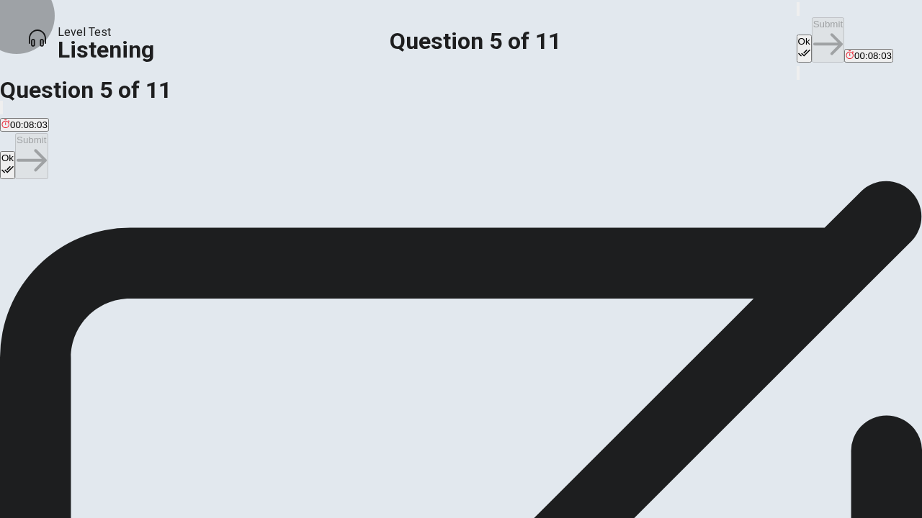
click at [796, 35] on button "Ok" at bounding box center [803, 49] width 15 height 28
click at [811, 22] on button "Submit" at bounding box center [827, 39] width 32 height 45
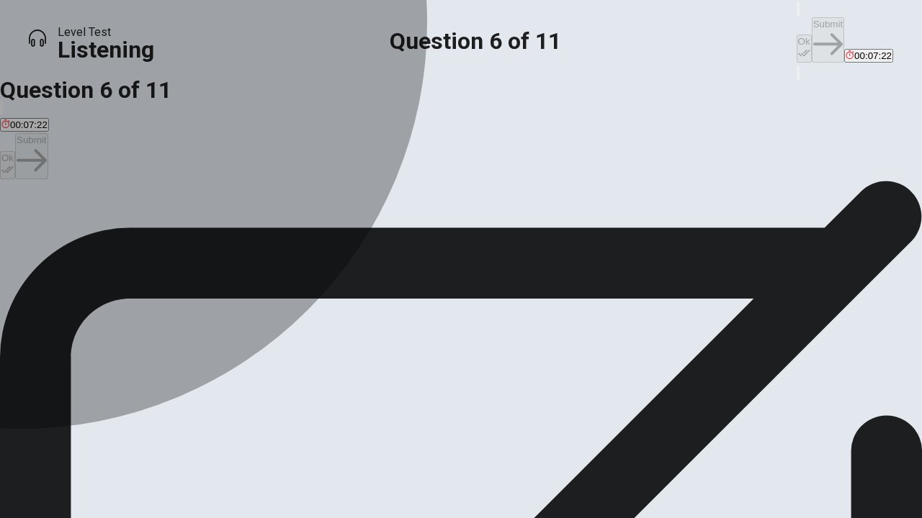
click at [386, 208] on div "D" at bounding box center [441, 202] width 110 height 11
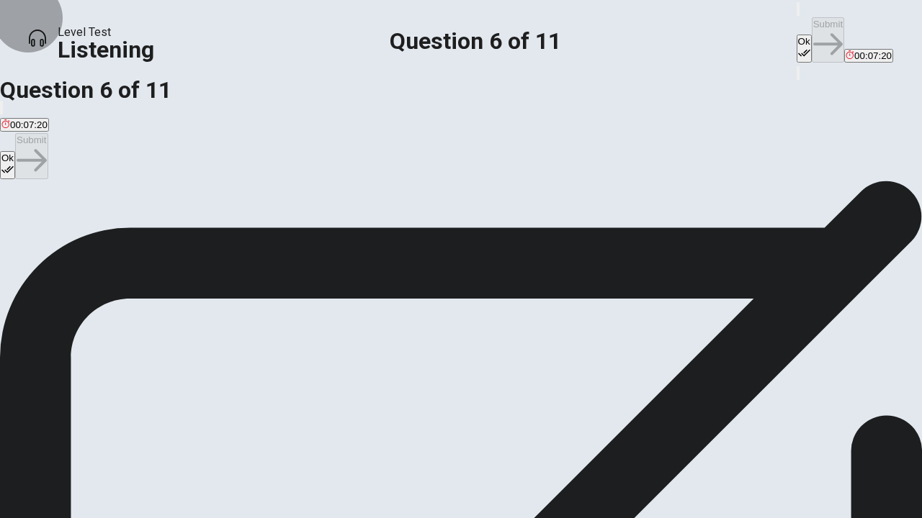
click at [796, 35] on button "Ok" at bounding box center [803, 49] width 15 height 28
click at [811, 25] on button "Submit" at bounding box center [827, 39] width 32 height 45
click at [179, 200] on div "A" at bounding box center [90, 202] width 178 height 11
click at [796, 35] on button "Ok" at bounding box center [803, 49] width 15 height 28
click at [811, 23] on button "Submit" at bounding box center [827, 39] width 32 height 45
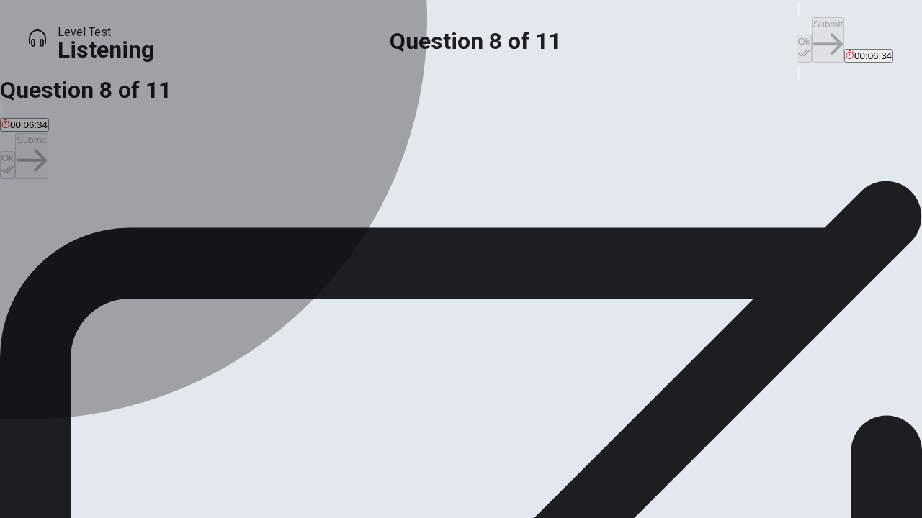
click at [272, 208] on div "C" at bounding box center [340, 202] width 207 height 11
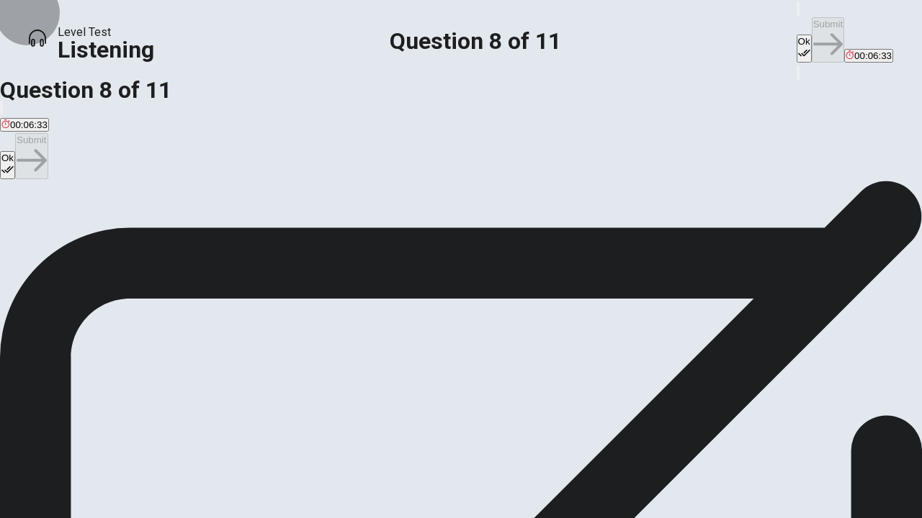
click at [796, 35] on button "Ok" at bounding box center [803, 49] width 15 height 28
click at [811, 17] on button "Submit" at bounding box center [827, 39] width 32 height 45
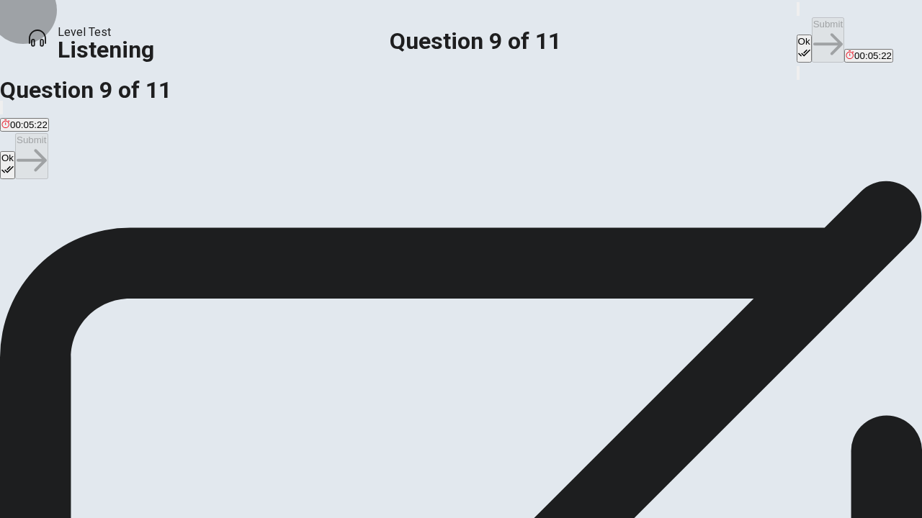
click at [796, 35] on button "Ok" at bounding box center [803, 49] width 15 height 28
click at [811, 24] on button "Submit" at bounding box center [827, 39] width 32 height 45
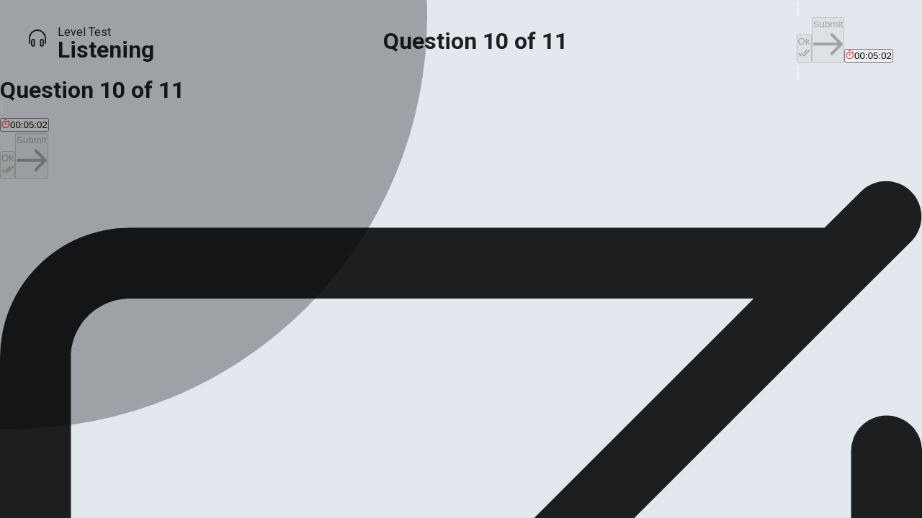
click at [258, 228] on div "B" at bounding box center [177, 222] width 197 height 11
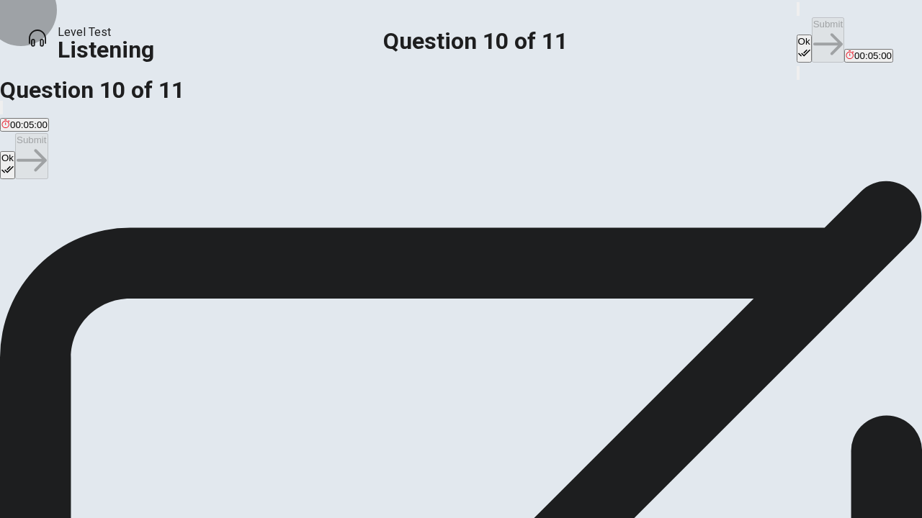
click at [796, 35] on button "Ok" at bounding box center [803, 49] width 15 height 28
click at [811, 22] on button "Submit" at bounding box center [827, 39] width 32 height 45
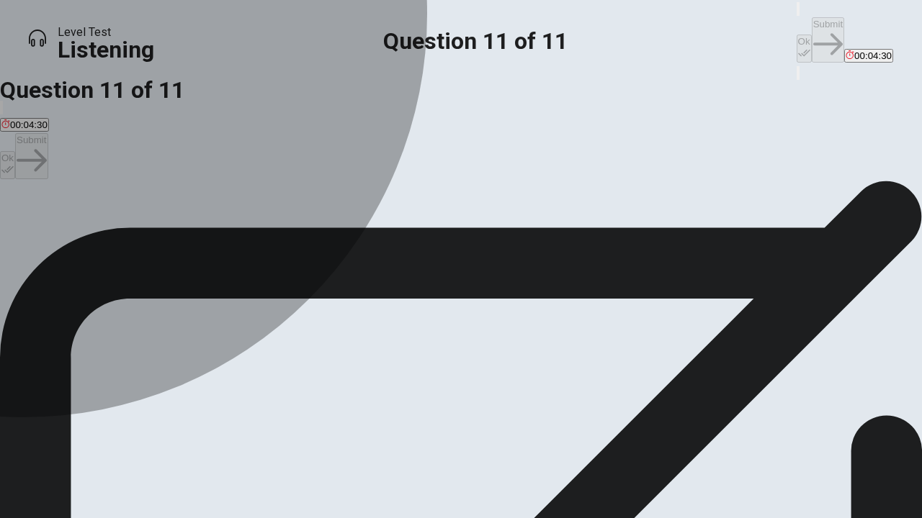
click at [102, 222] on div "A" at bounding box center [51, 222] width 100 height 11
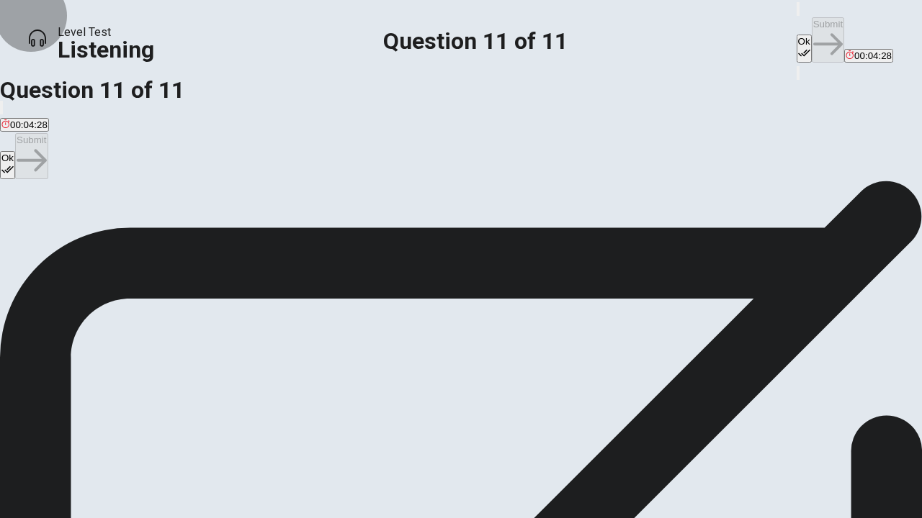
click at [798, 47] on icon "button" at bounding box center [804, 53] width 12 height 12
click at [811, 24] on button "Submit" at bounding box center [827, 39] width 32 height 45
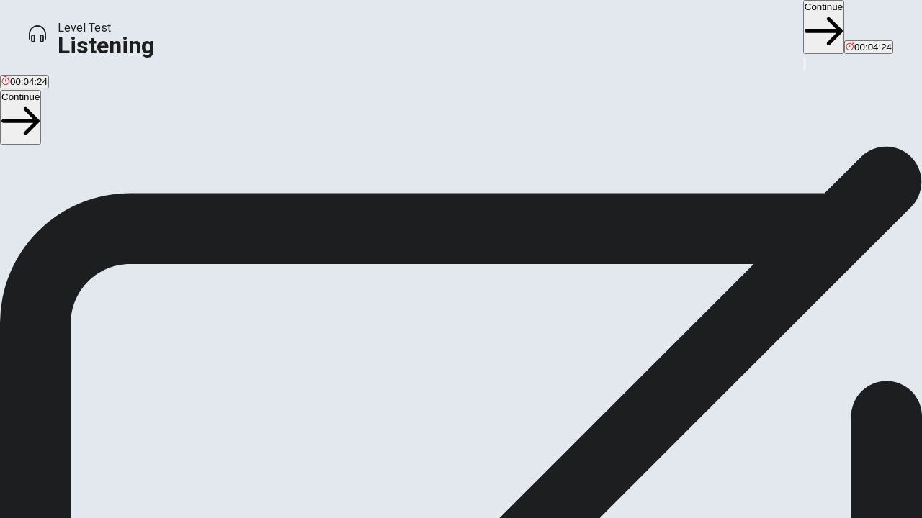
click at [803, 19] on button "Continue" at bounding box center [823, 27] width 41 height 54
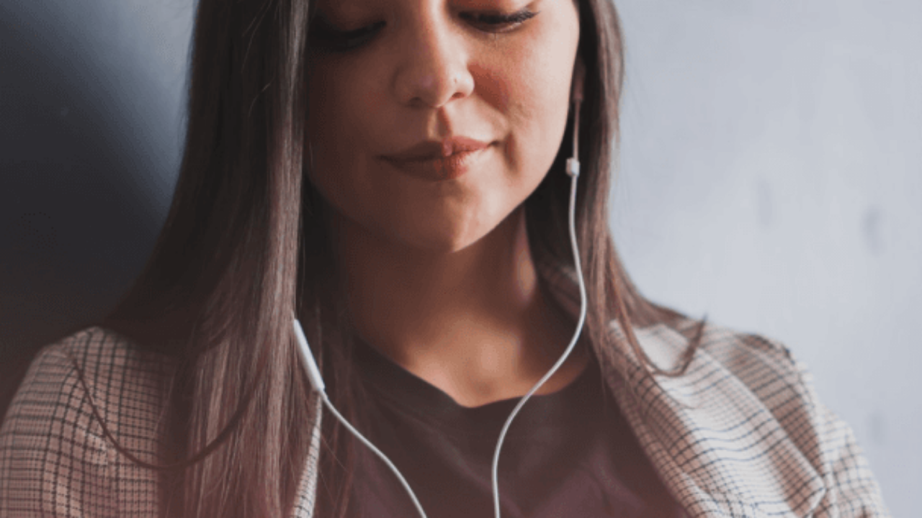
click at [852, 22] on button "Continue" at bounding box center [872, 44] width 41 height 54
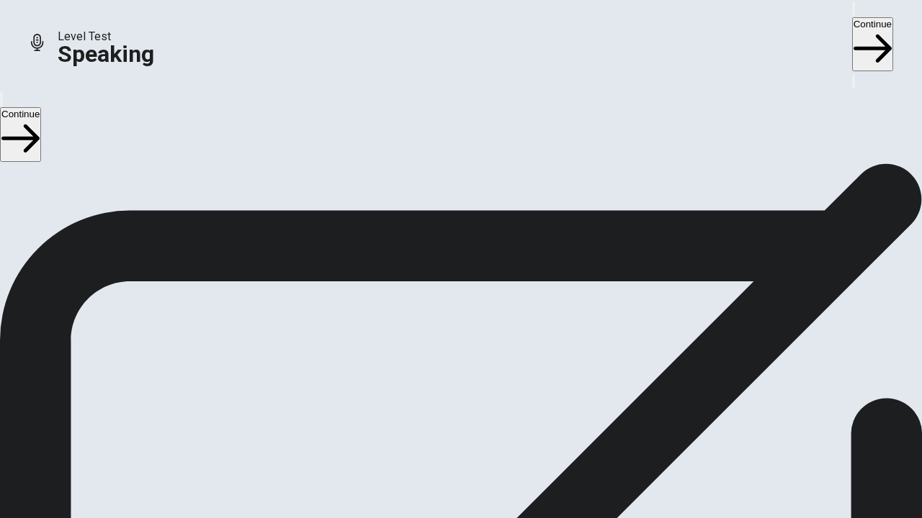
scroll to position [60, 0]
click at [459, 402] on icon "Play Audio" at bounding box center [452, 410] width 14 height 17
click at [441, 402] on icon "Record Again" at bounding box center [441, 402] width 0 height 0
click at [459, 402] on icon "Play Audio" at bounding box center [452, 410] width 14 height 17
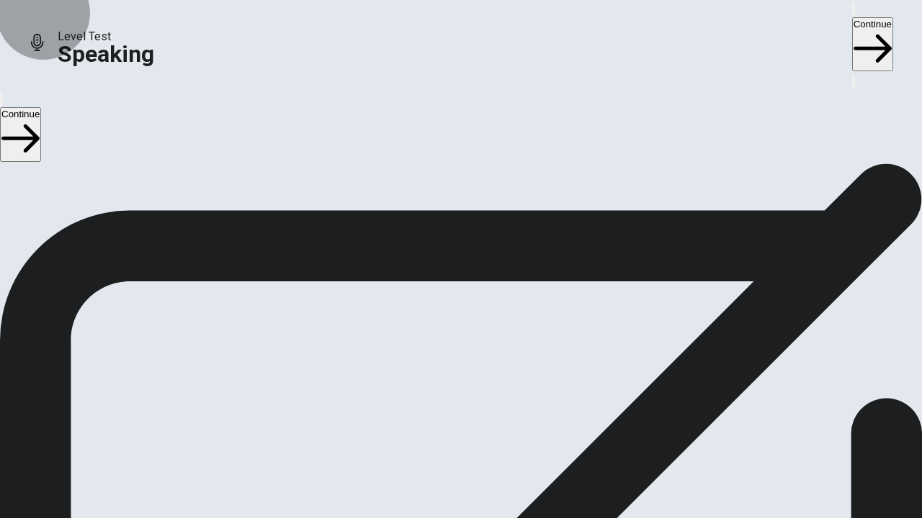
click at [852, 23] on button "Continue" at bounding box center [872, 44] width 41 height 54
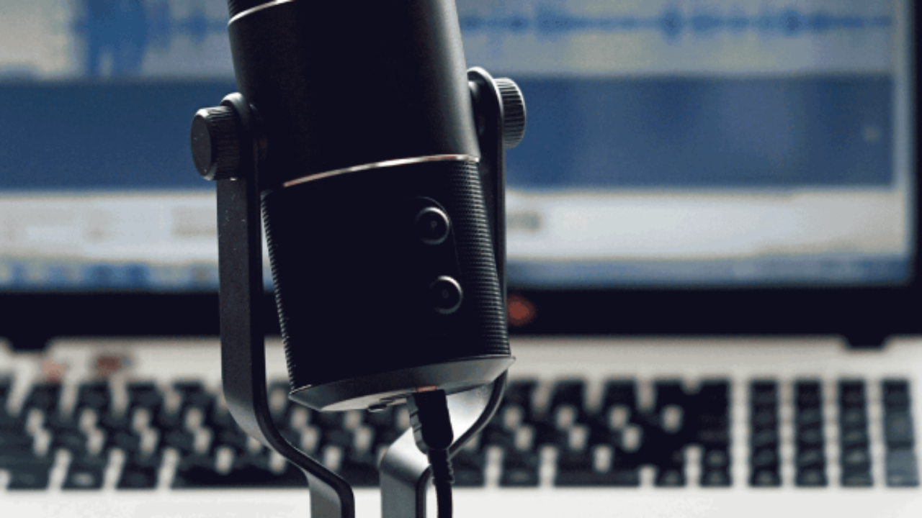
scroll to position [70, 0]
click at [852, 22] on button "Continue" at bounding box center [872, 44] width 41 height 54
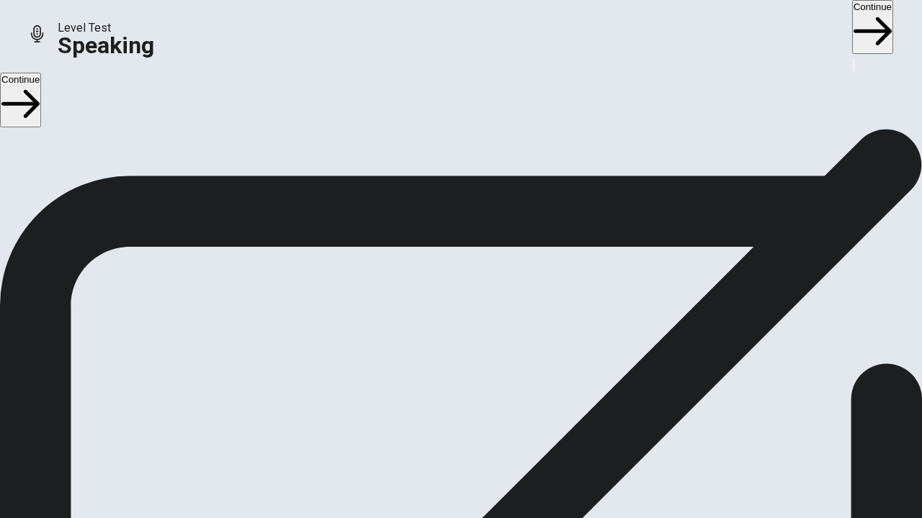
scroll to position [6, 0]
click at [852, 20] on button "Continue" at bounding box center [872, 27] width 41 height 54
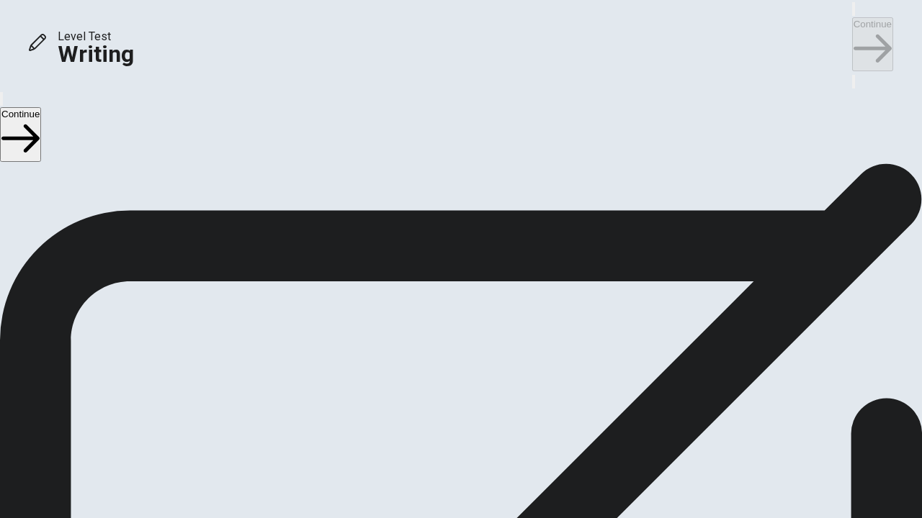
scroll to position [0, 0]
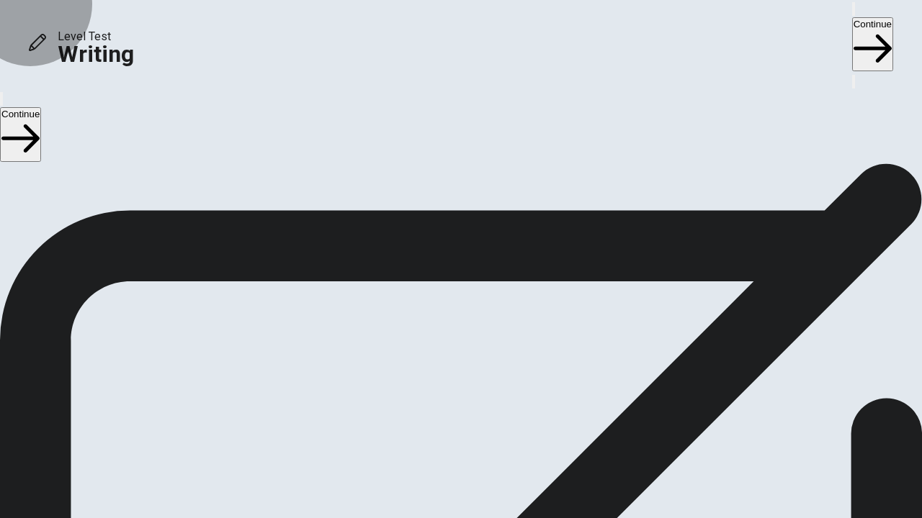
click at [852, 17] on button "Continue" at bounding box center [872, 44] width 41 height 54
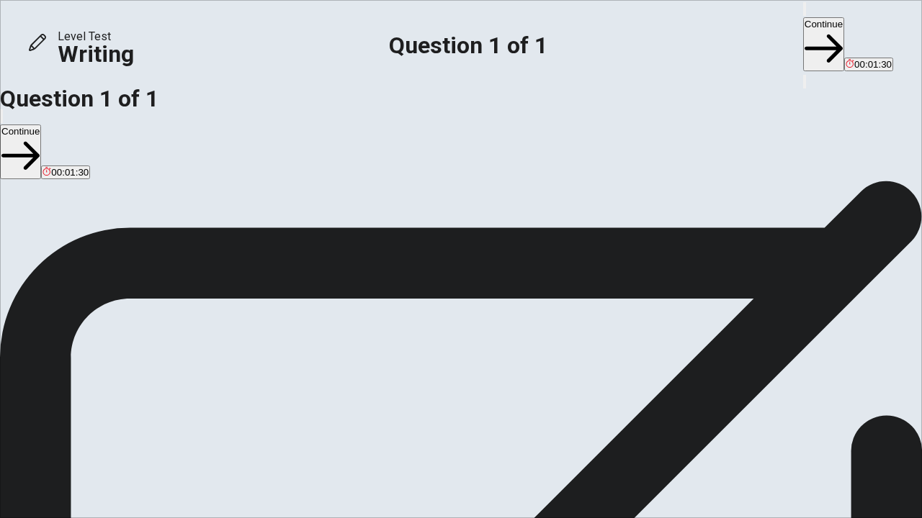
type textarea "Yes, they are. I have three reasons for this choice. First, I think it is very …"
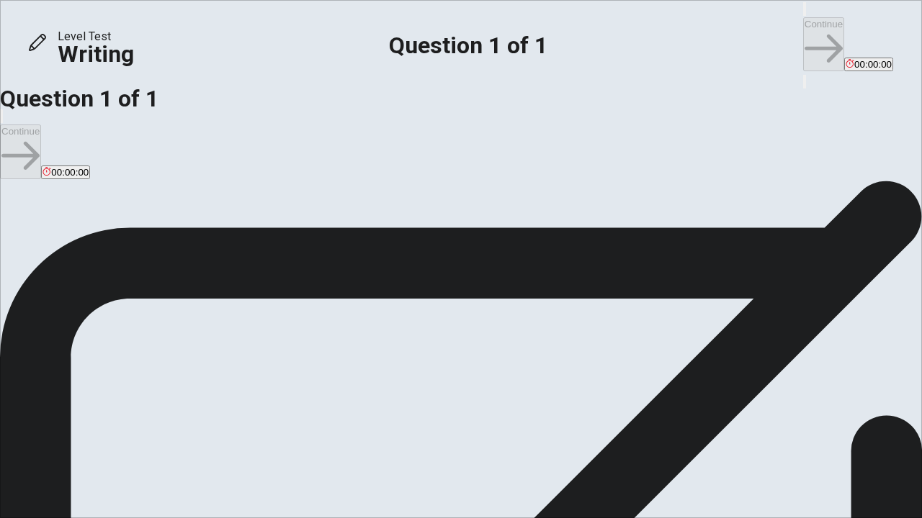
scroll to position [132, 0]
click at [803, 20] on div "Continue 00:00:00" at bounding box center [848, 36] width 90 height 73
click at [854, 59] on span "00:00:00" at bounding box center [872, 64] width 37 height 11
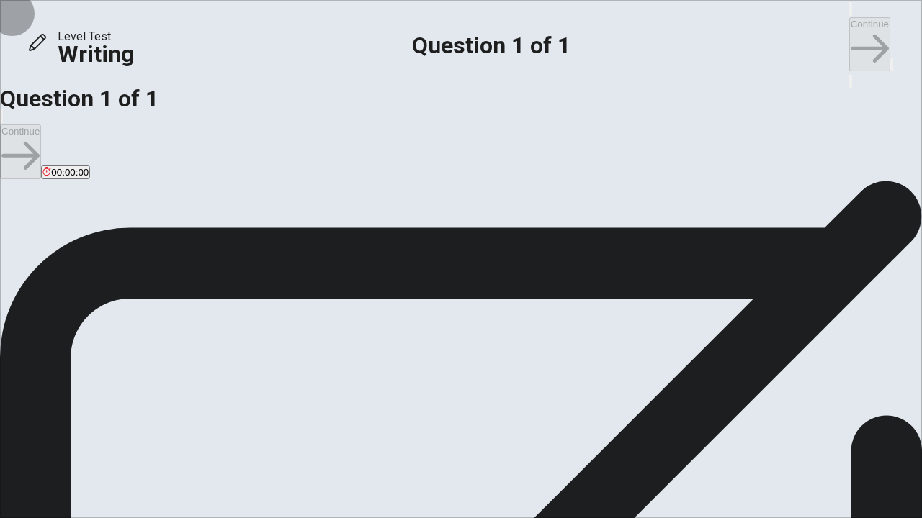
click at [891, 68] on icon "button" at bounding box center [891, 68] width 0 height 0
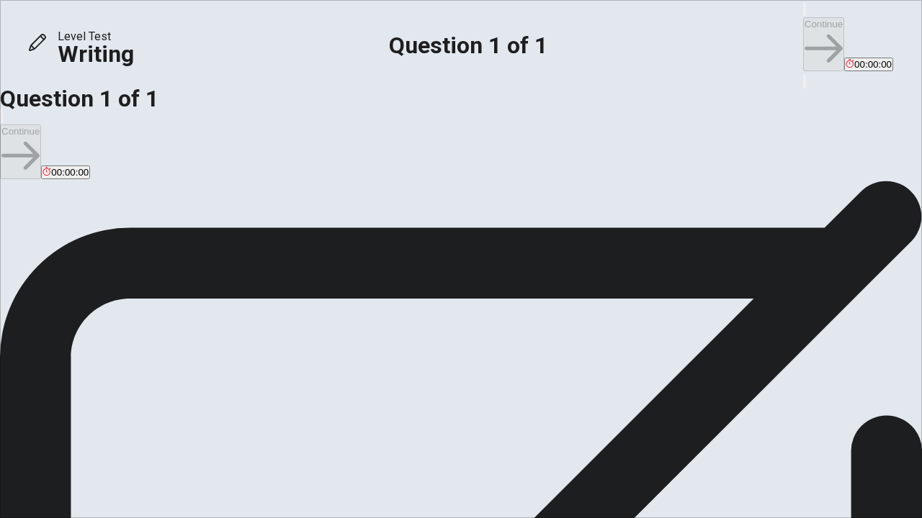
scroll to position [0, 0]
click at [564, 405] on h6 "Write your essay here" at bounding box center [461, 413] width 922 height 17
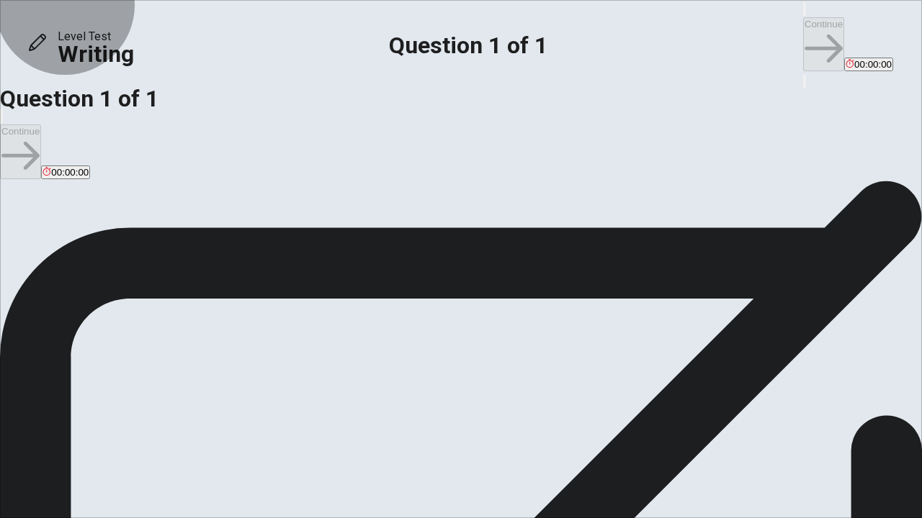
click at [844, 58] on button "00:00:00" at bounding box center [868, 65] width 49 height 14
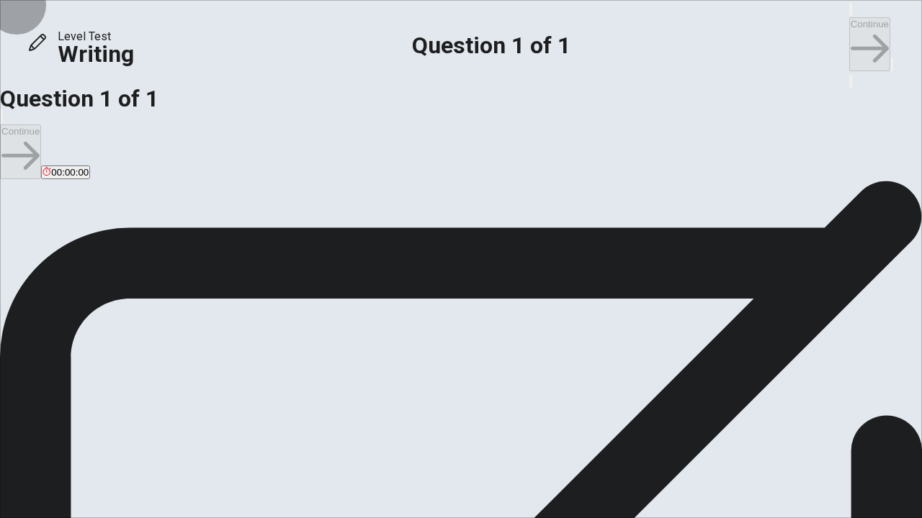
click at [890, 58] on button "button" at bounding box center [891, 65] width 3 height 14
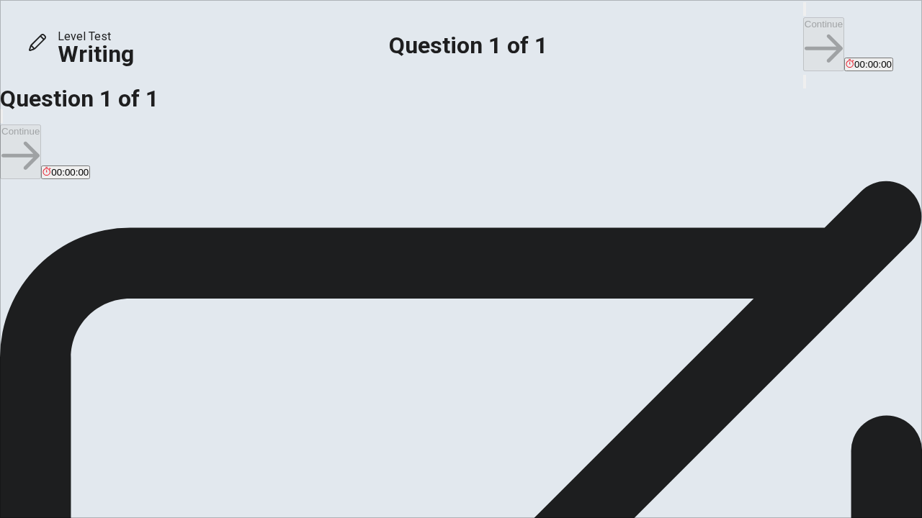
scroll to position [6, 0]
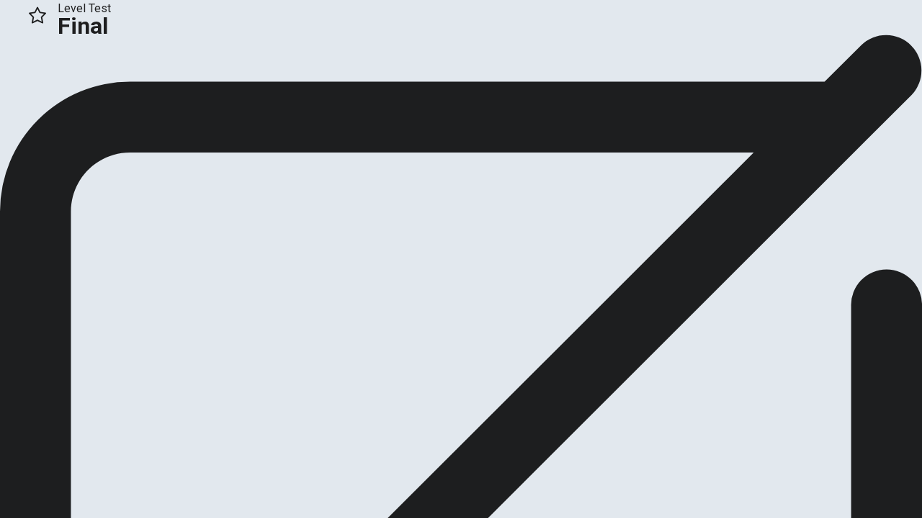
click at [60, 96] on icon "button" at bounding box center [52, 89] width 14 height 14
